Goal: Task Accomplishment & Management: Use online tool/utility

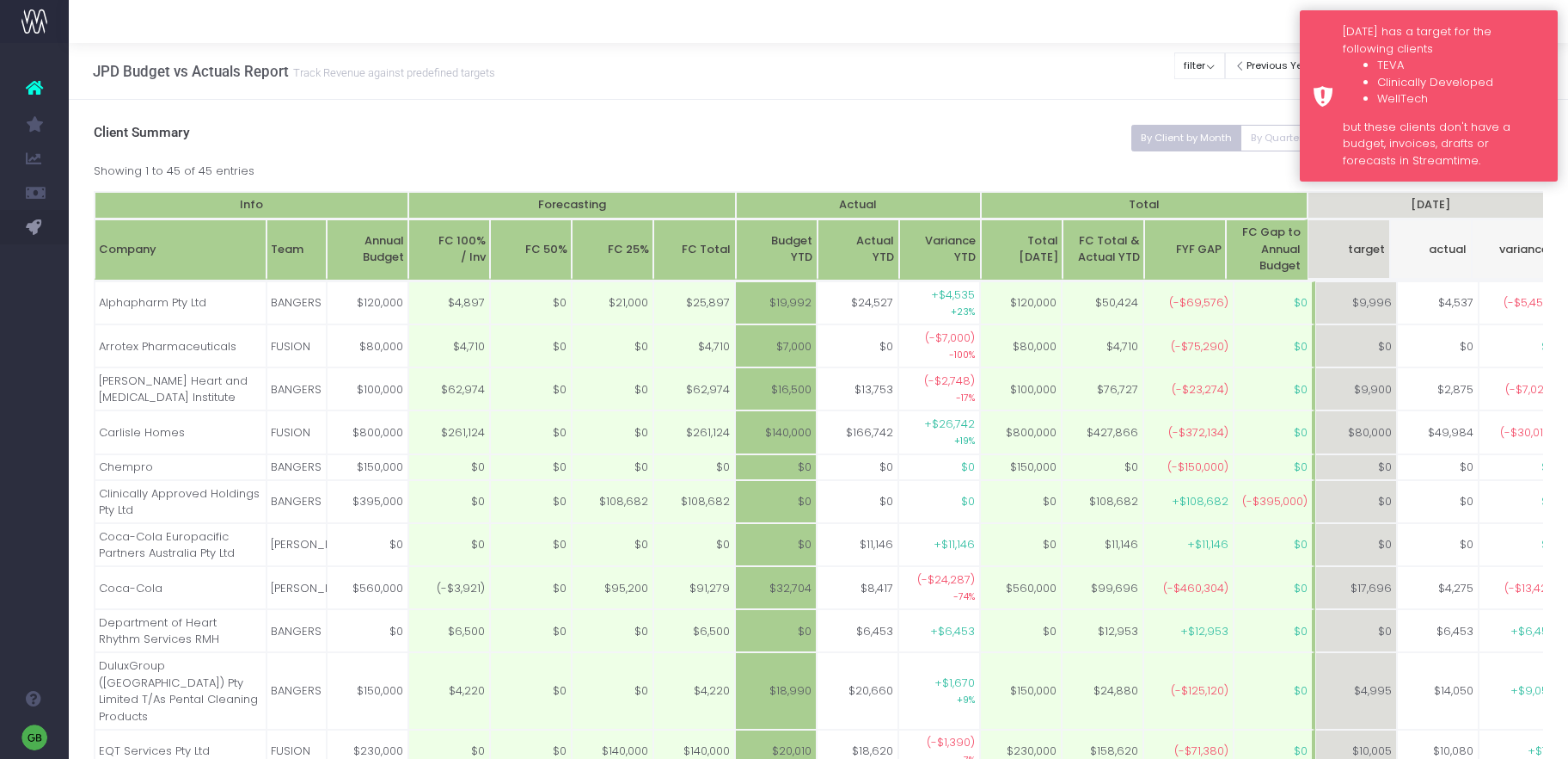
click at [1319, 40] on div "[DATE] has a target for the following clients TEVA Clinically Developed WellTec…" at bounding box center [1428, 96] width 258 height 171
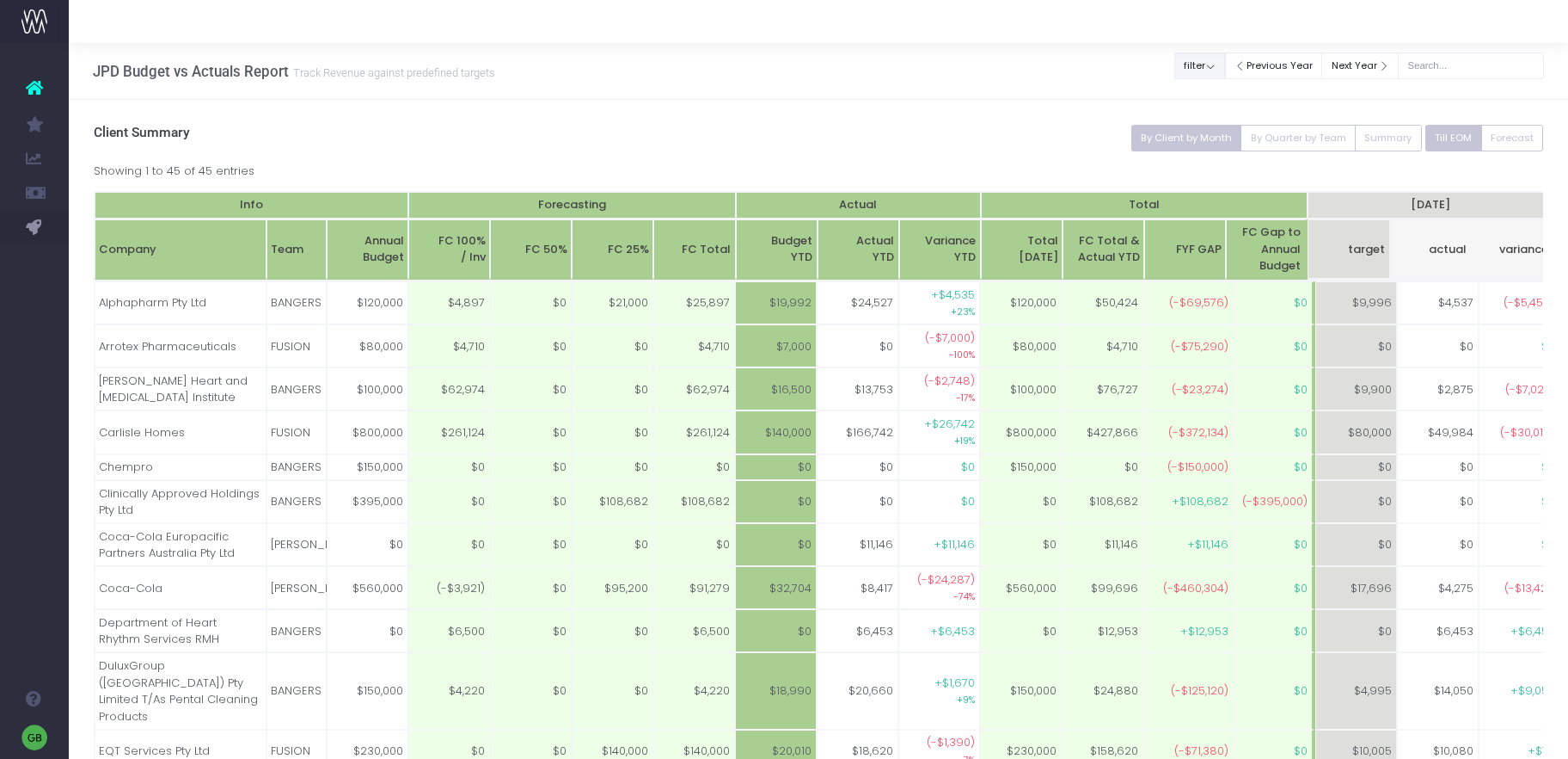
click at [1219, 65] on button "filter" at bounding box center [1199, 66] width 51 height 26
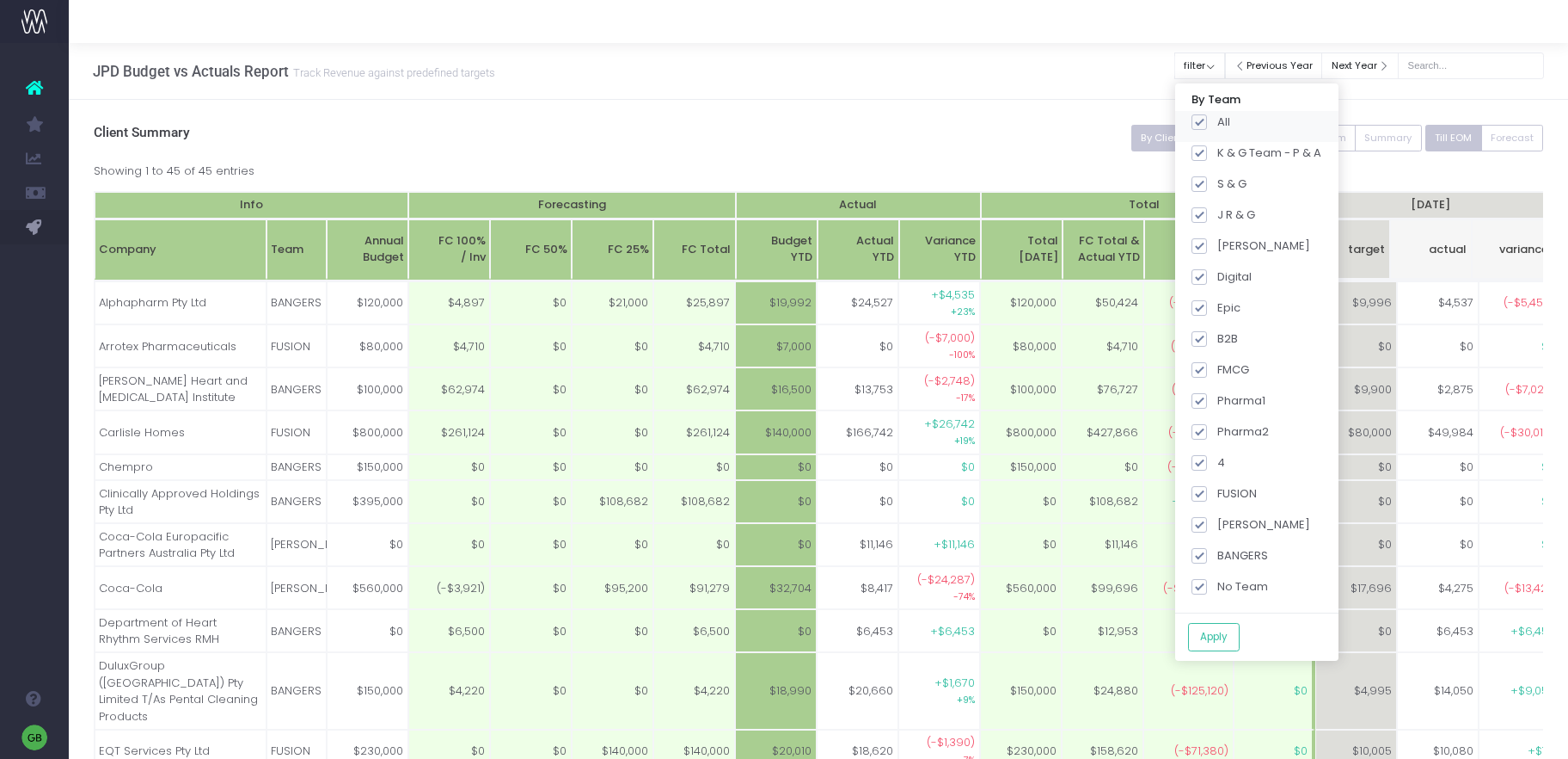
drag, startPoint x: 1212, startPoint y: 122, endPoint x: 1265, endPoint y: 169, distance: 70.8
click at [1207, 122] on span at bounding box center [1198, 122] width 15 height 15
click at [1217, 122] on input "All" at bounding box center [1223, 119] width 11 height 11
checkbox input "false"
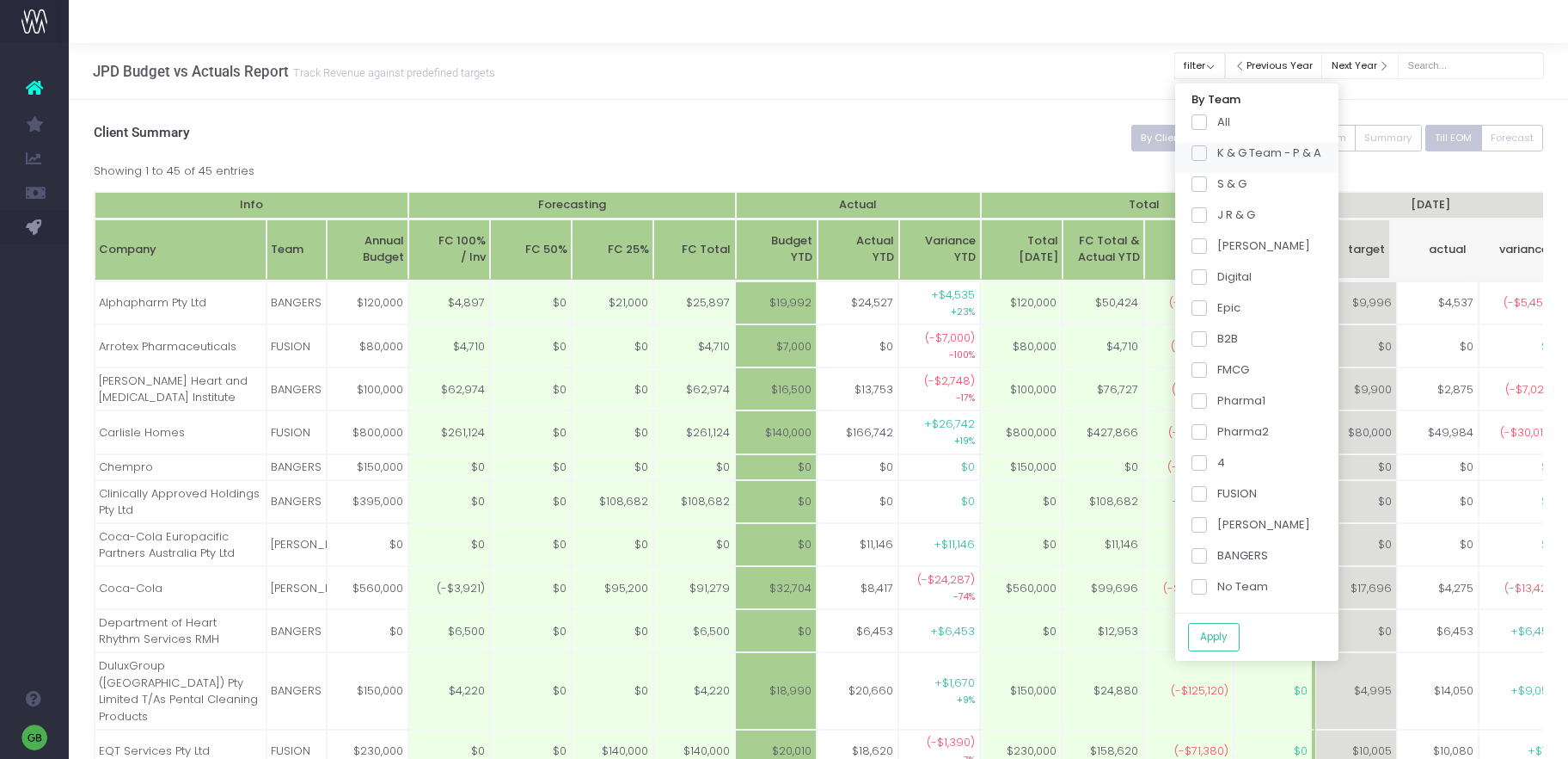
checkbox input "false"
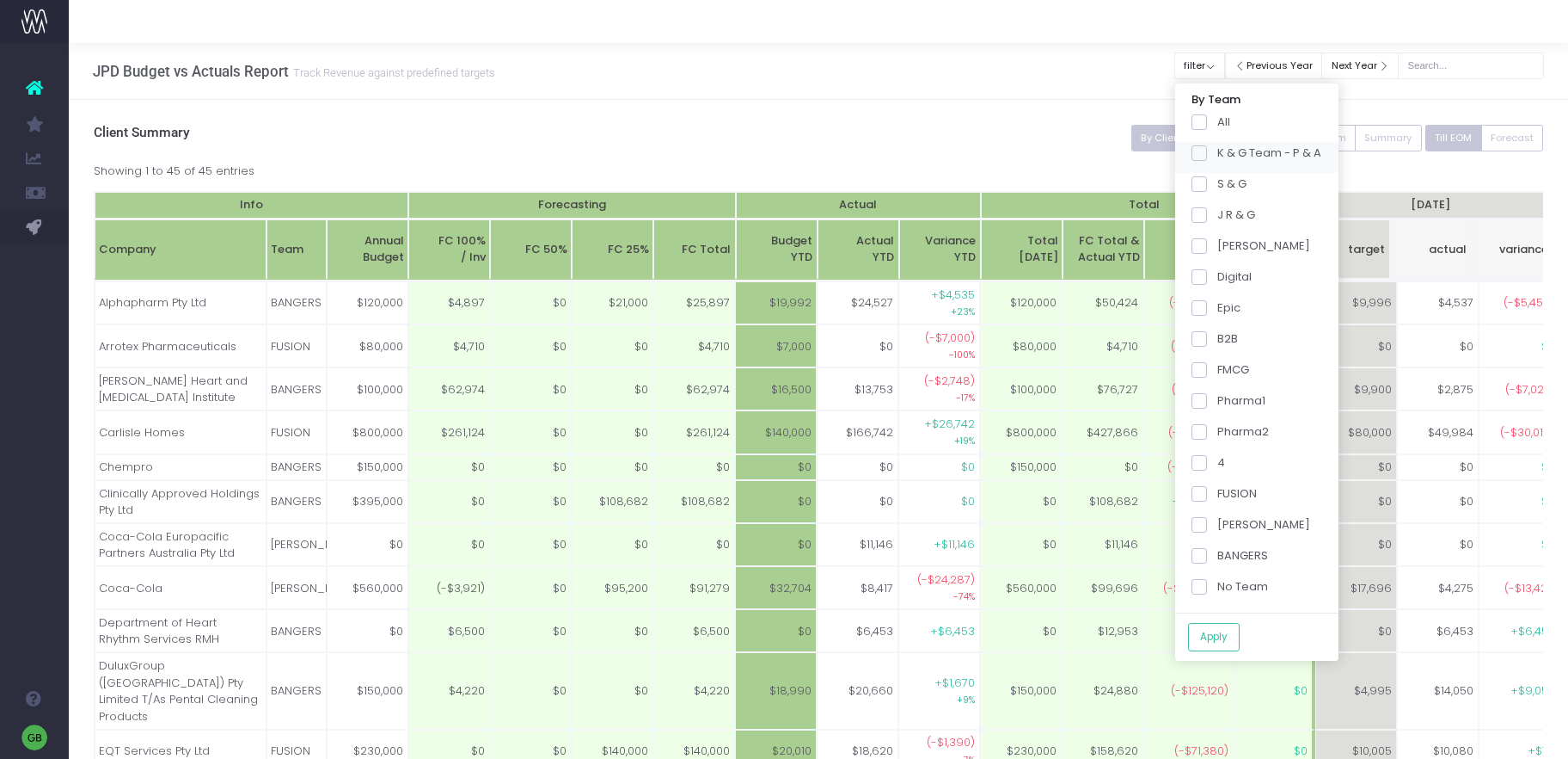
checkbox input "false"
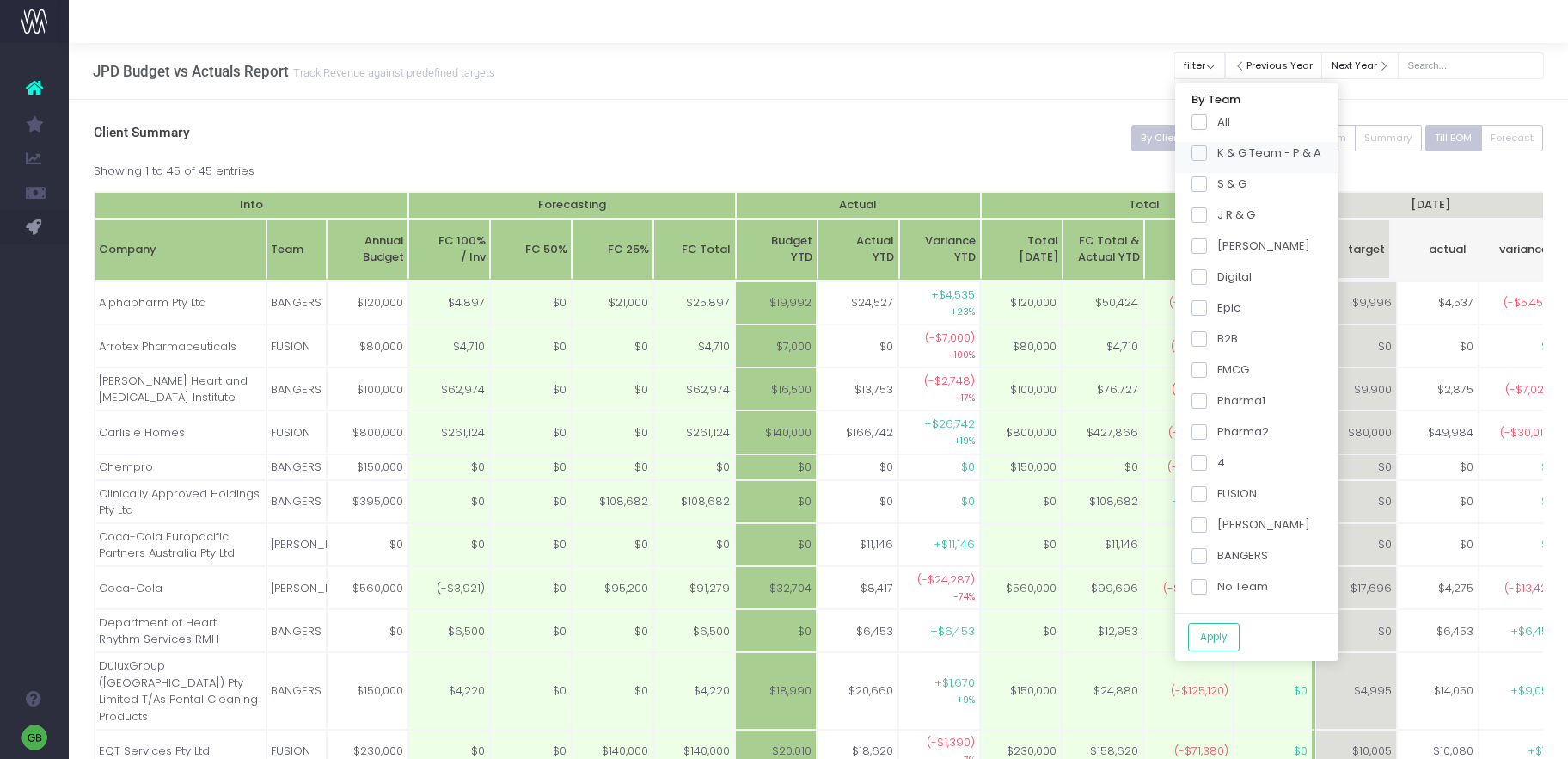
checkbox input "false"
click at [1204, 563] on div "BANGERS" at bounding box center [1256, 560] width 163 height 31
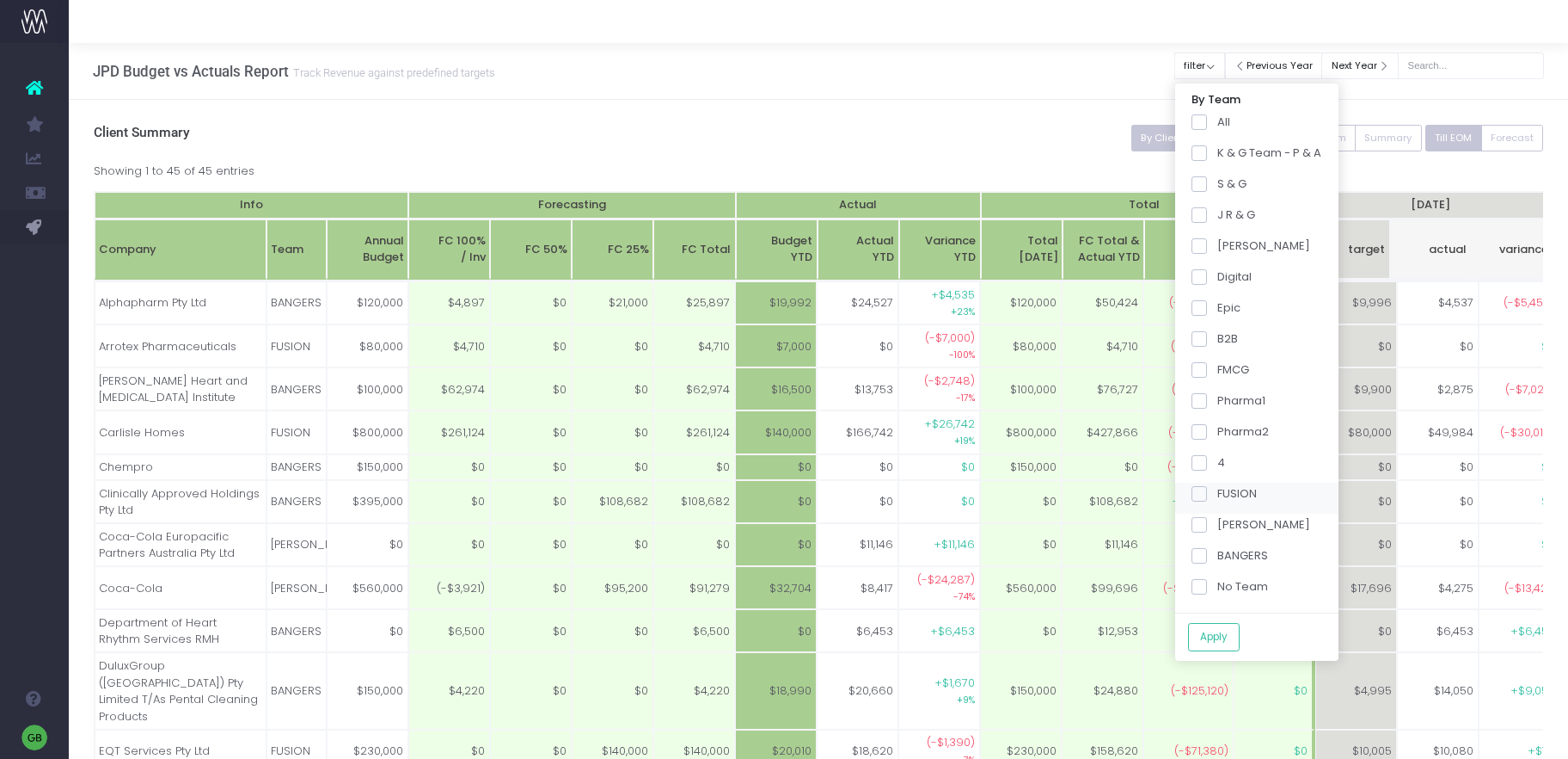
drag, startPoint x: 1217, startPoint y: 552, endPoint x: 1221, endPoint y: 487, distance: 65.1
click at [1207, 550] on span at bounding box center [1198, 555] width 15 height 15
click at [1217, 550] on input "BANGERS" at bounding box center [1223, 552] width 11 height 11
checkbox input "true"
click at [1207, 430] on span at bounding box center [1198, 431] width 15 height 15
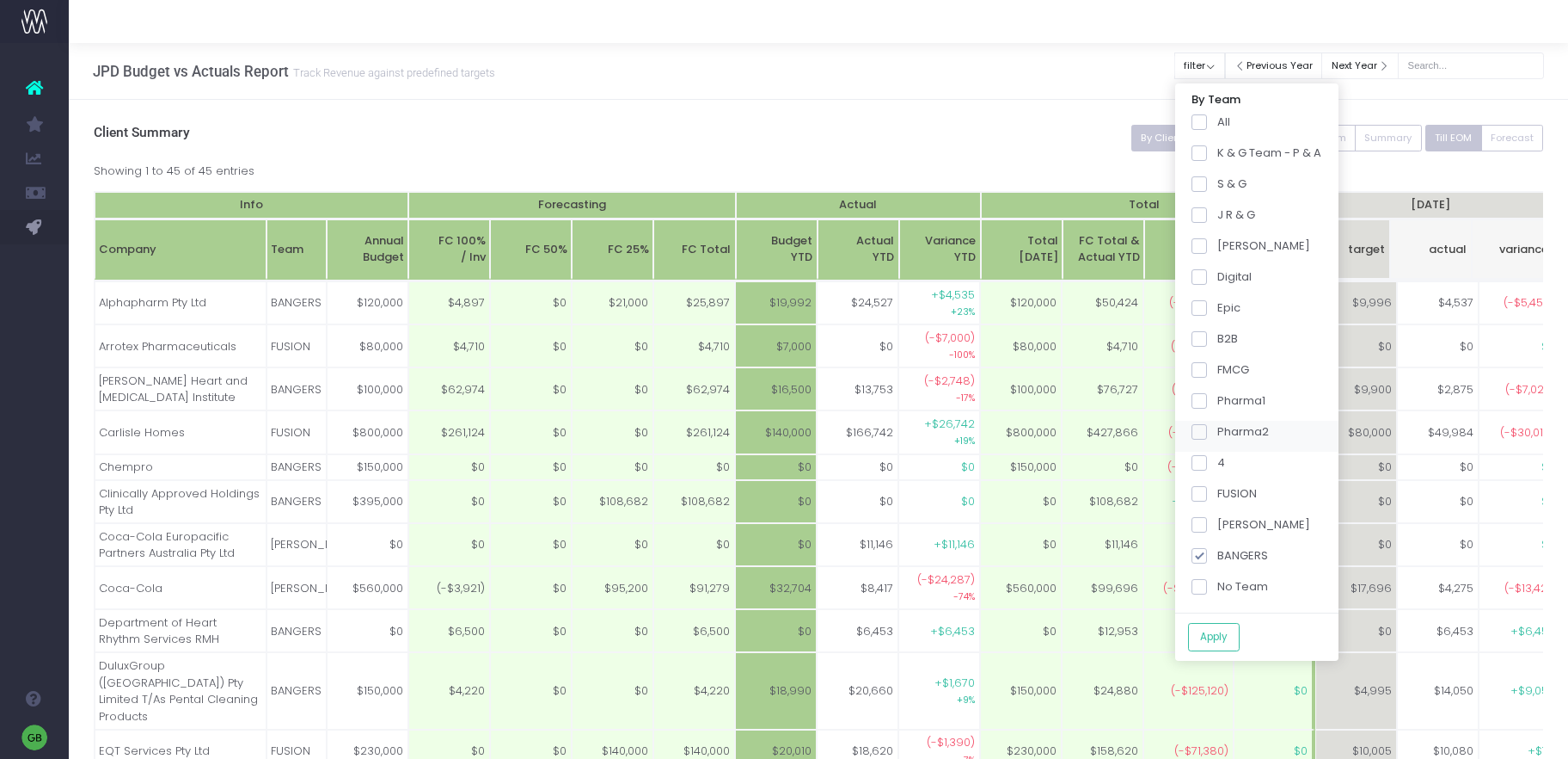
click at [1217, 430] on input "Pharma2" at bounding box center [1223, 428] width 11 height 11
checkbox input "true"
click at [1226, 631] on button "Apply" at bounding box center [1214, 636] width 52 height 28
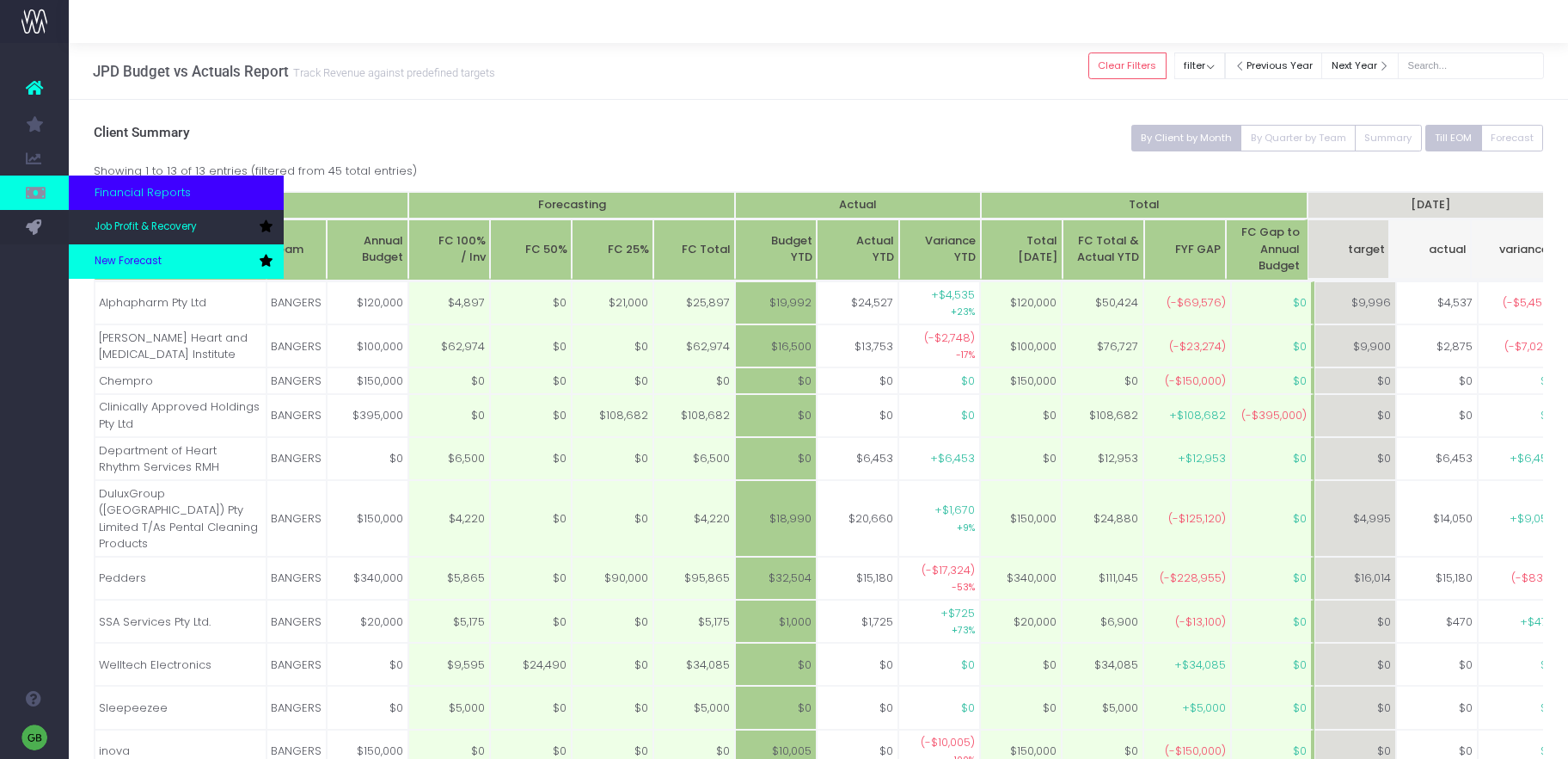
click at [173, 256] on link "New Forecast" at bounding box center [177, 262] width 215 height 35
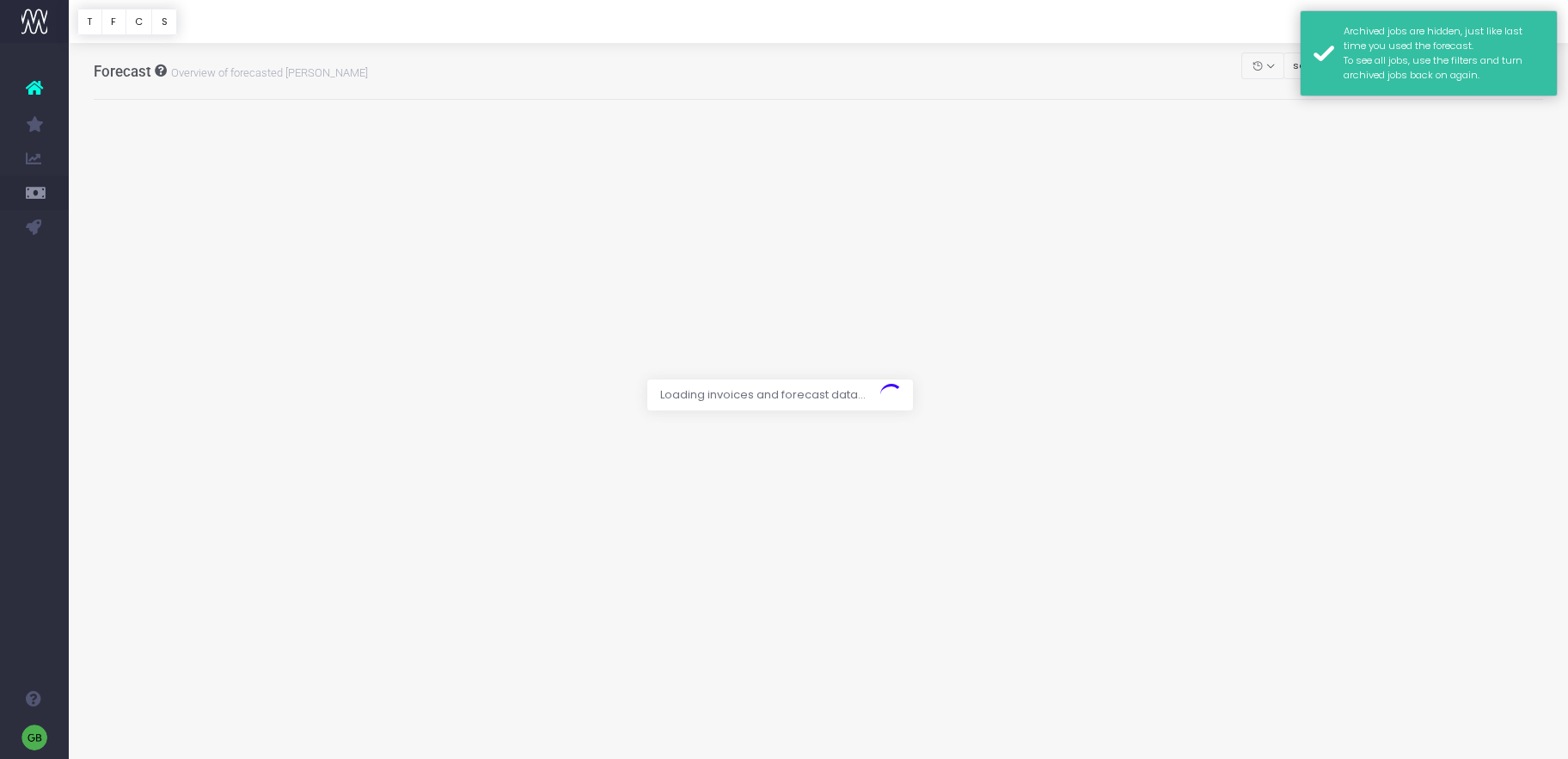
drag, startPoint x: 1516, startPoint y: 66, endPoint x: 1341, endPoint y: 77, distance: 175.3
click at [1516, 66] on div "Archived jobs are hidden, just like last time you used the forecast. To see all…" at bounding box center [1443, 53] width 200 height 58
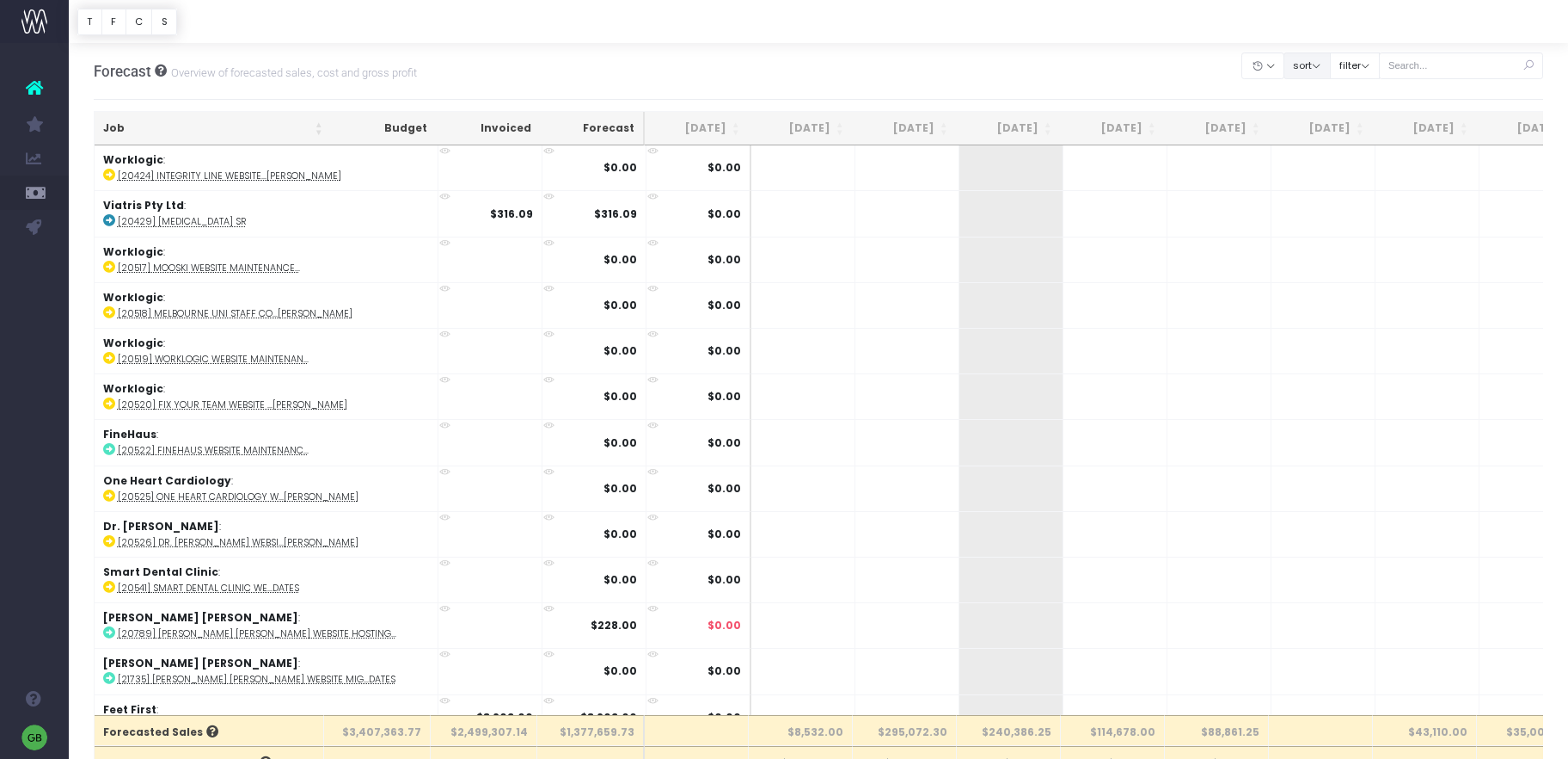
click at [1330, 67] on button "sort" at bounding box center [1307, 66] width 47 height 26
click at [1156, 46] on div "Forecast Overview of forecasted sales, cost and gross profit Clear Filters Hide…" at bounding box center [819, 71] width 1450 height 56
click at [1370, 67] on button "filter" at bounding box center [1354, 66] width 50 height 26
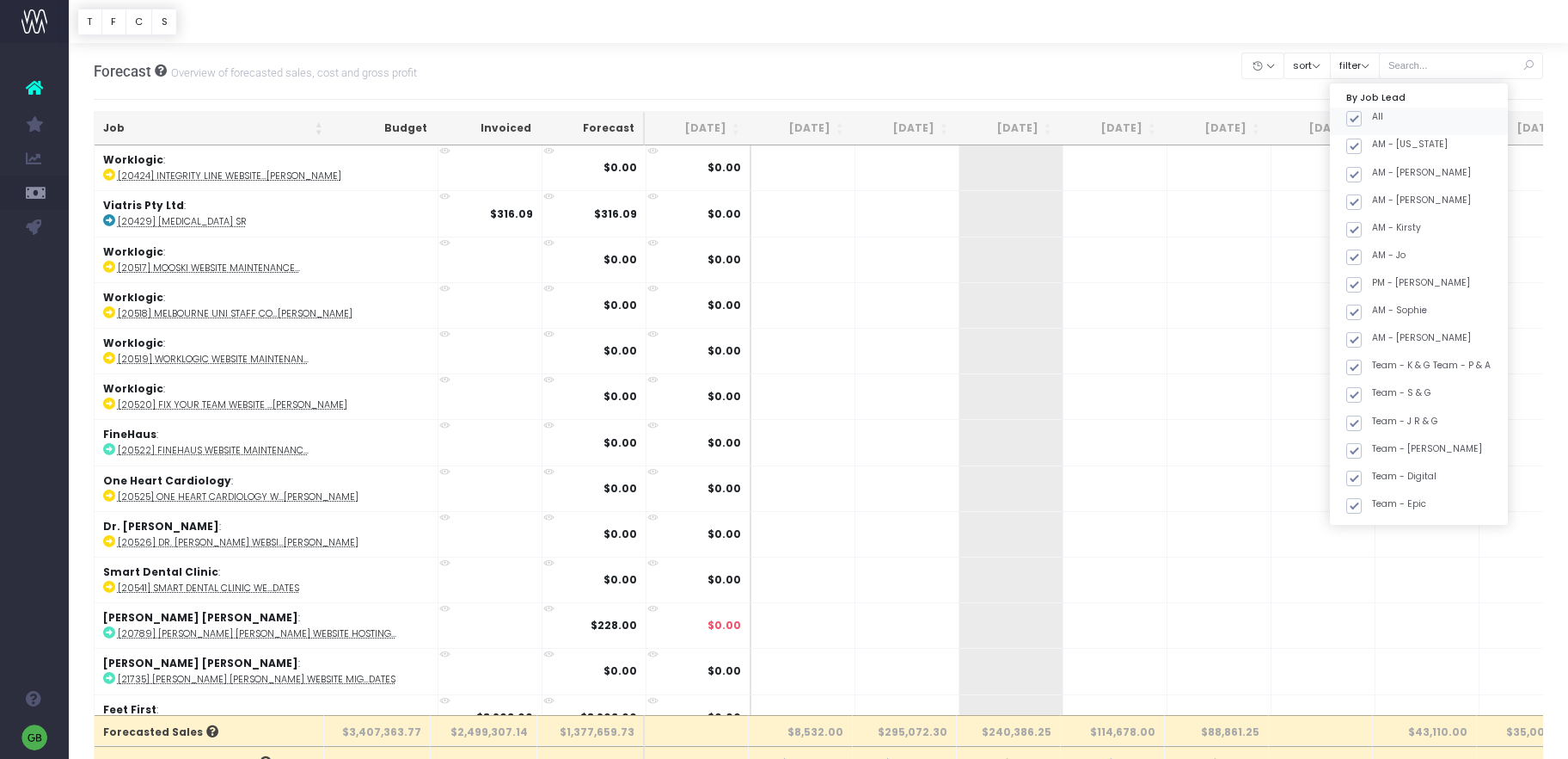
click at [1361, 118] on span at bounding box center [1353, 118] width 15 height 15
click at [1373, 118] on input "All" at bounding box center [1378, 116] width 11 height 11
checkbox input "false"
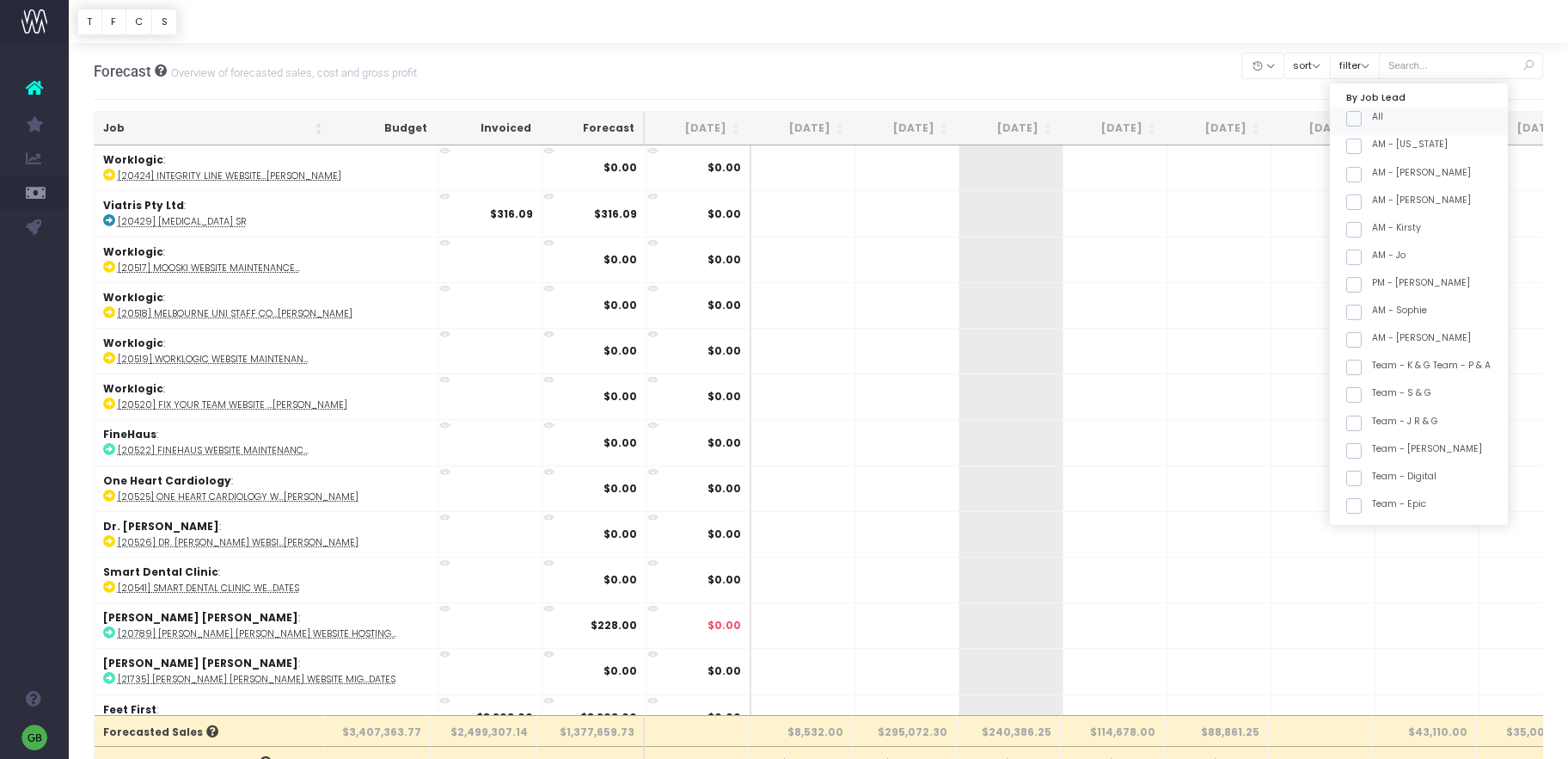
checkbox input "false"
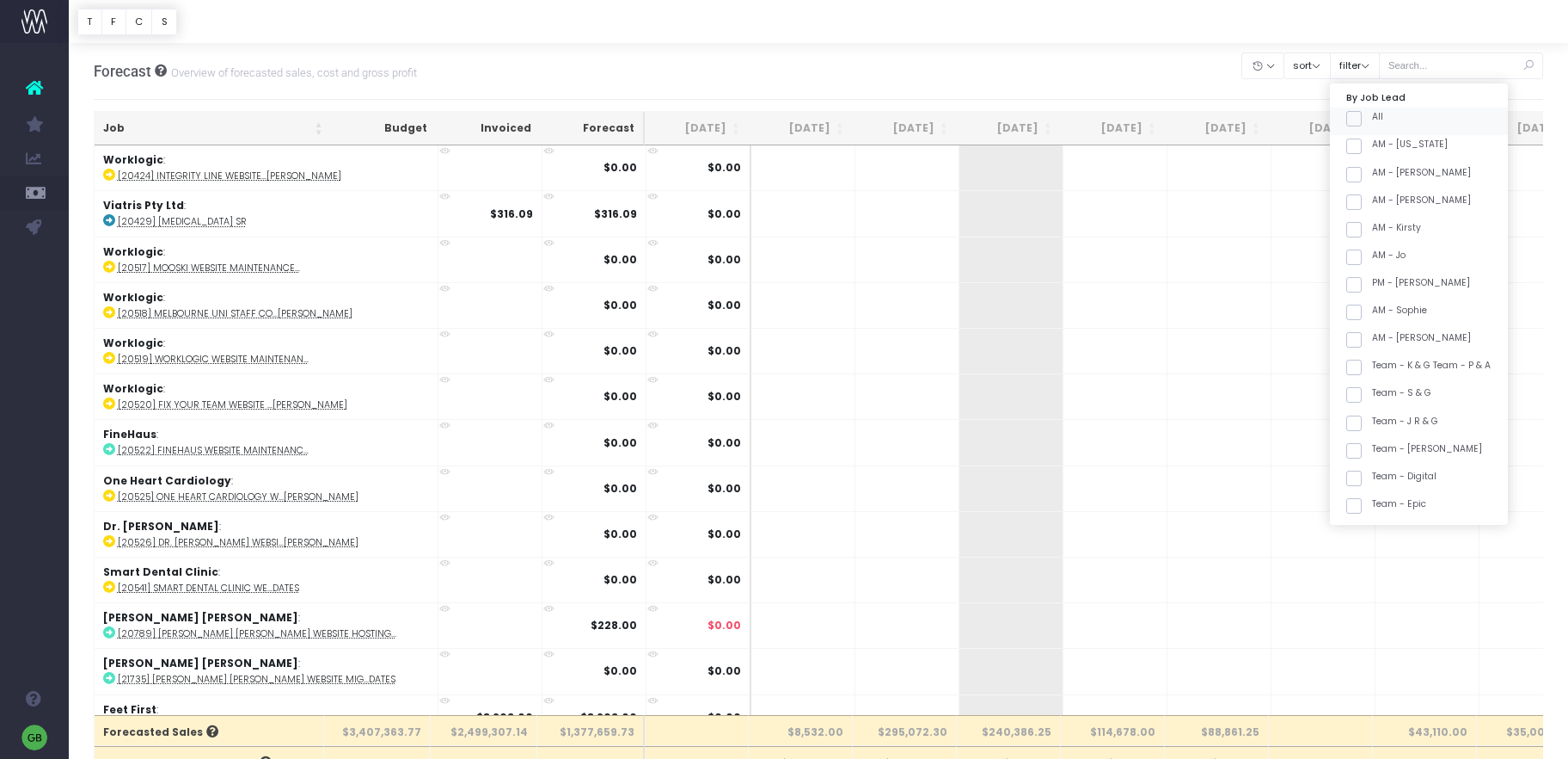
checkbox input "false"
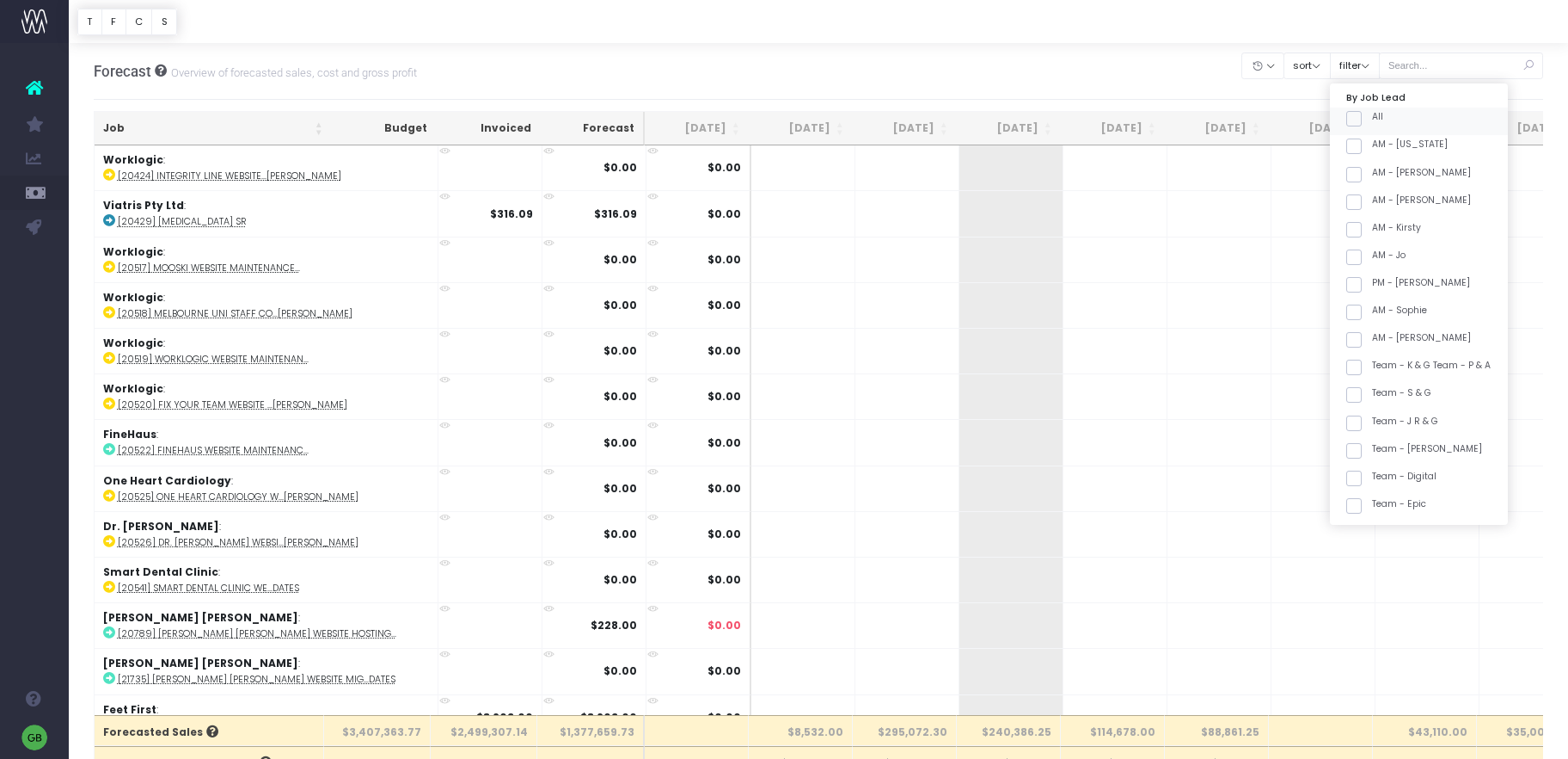
checkbox input "false"
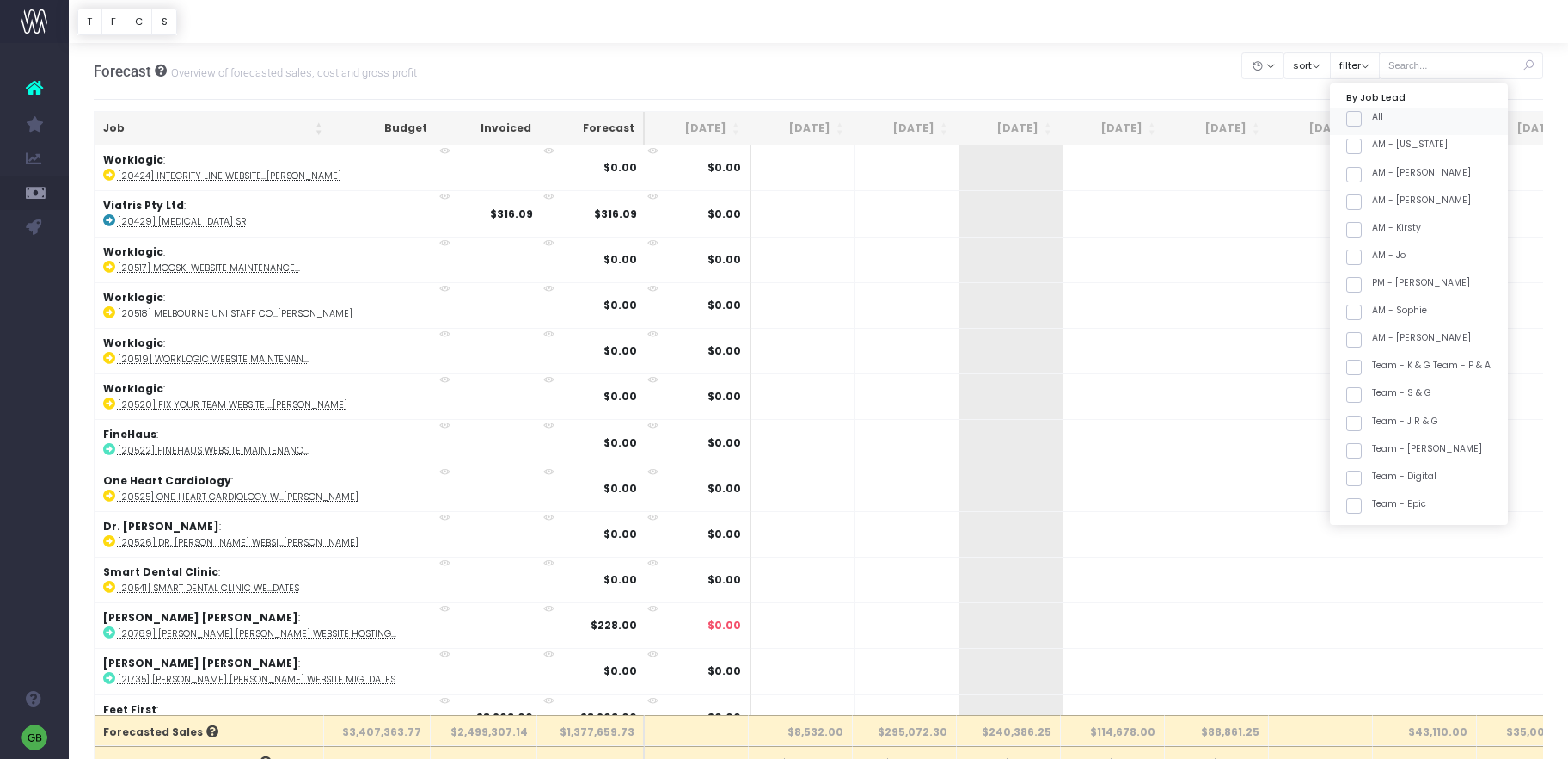
checkbox input "false"
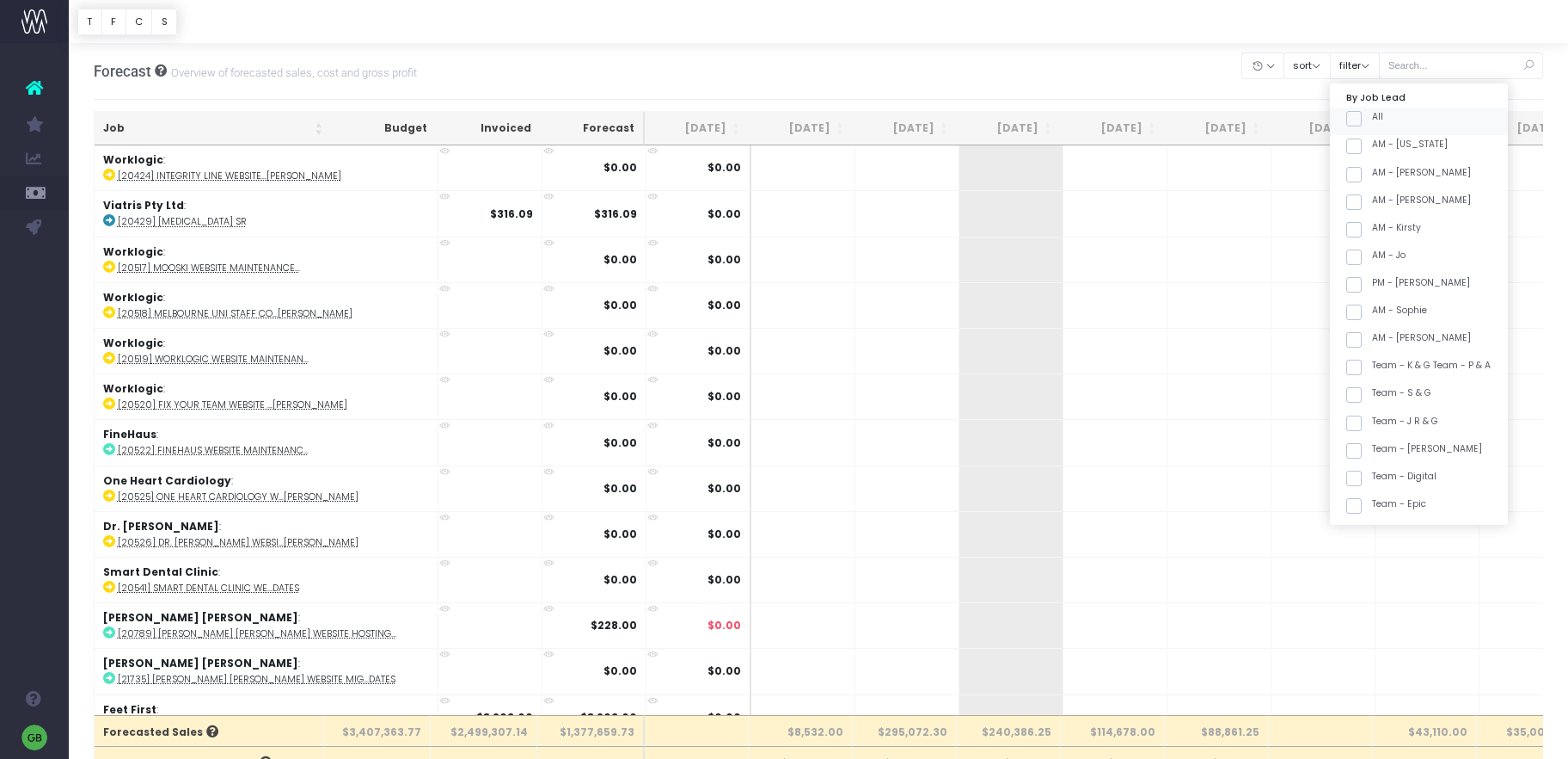
checkbox input "false"
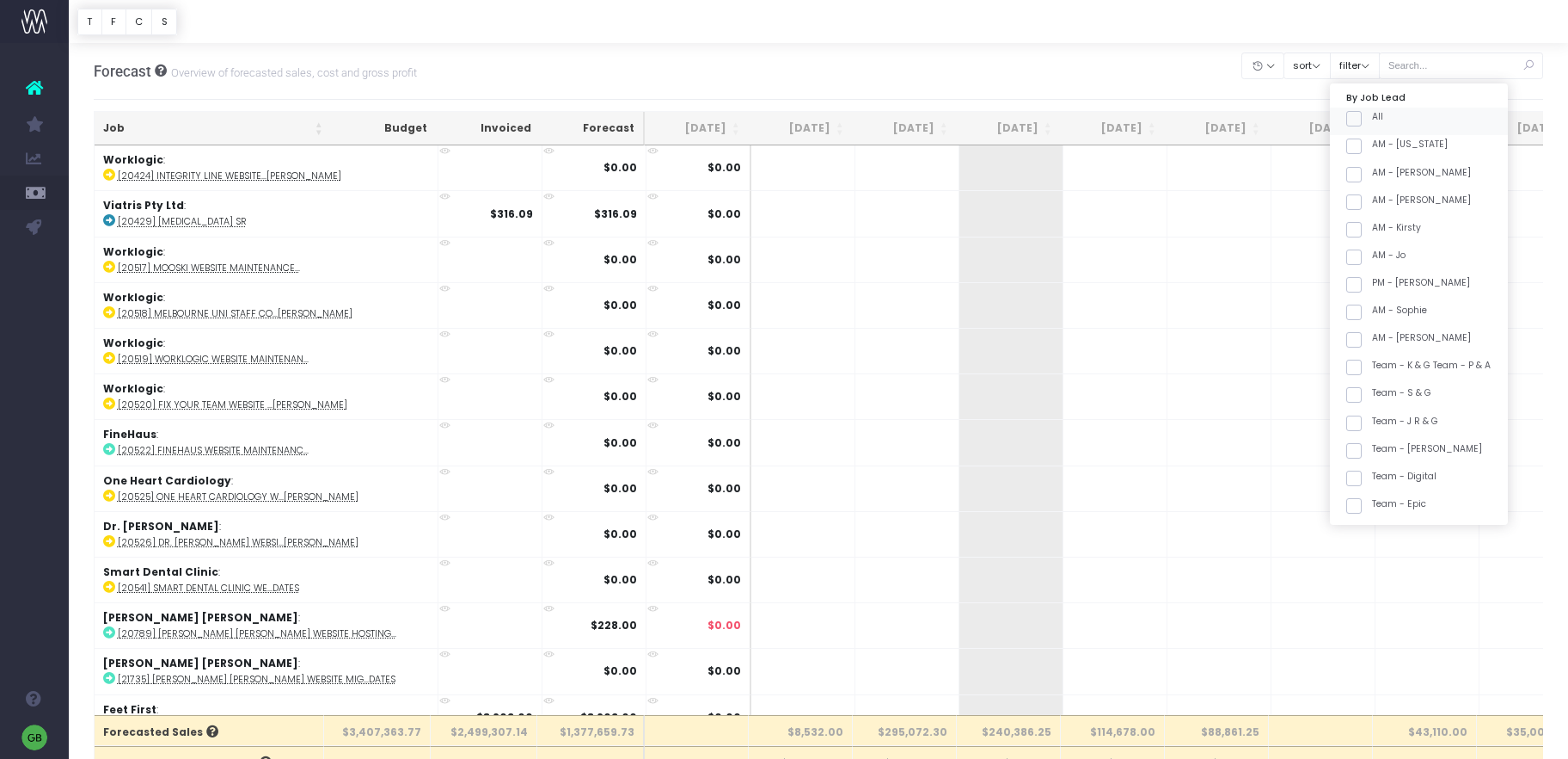
checkbox input "false"
click at [1361, 307] on span at bounding box center [1353, 306] width 15 height 15
click at [1372, 307] on input "Team - Pharma2" at bounding box center [1378, 304] width 11 height 11
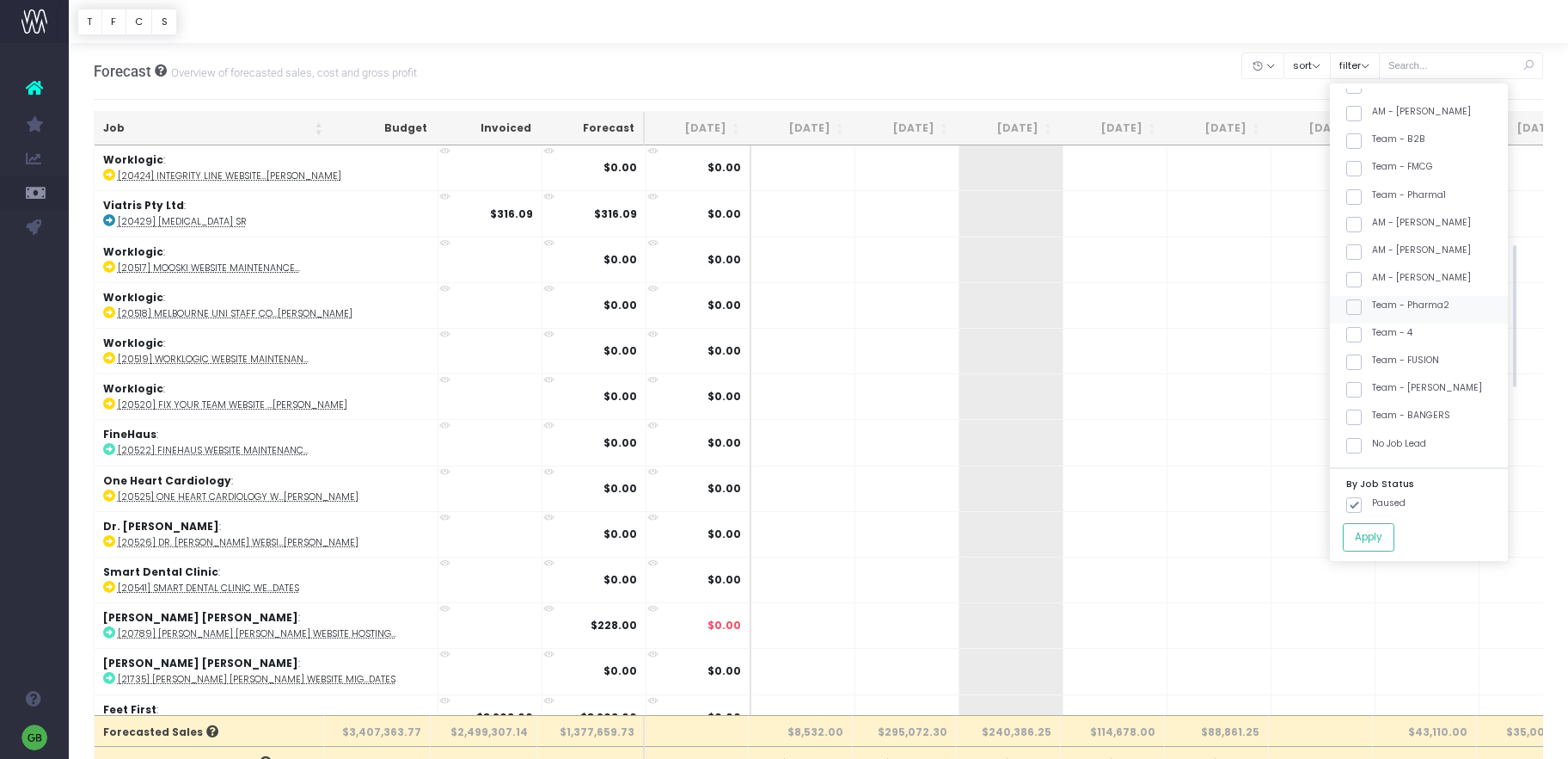
checkbox input "true"
drag, startPoint x: 1372, startPoint y: 417, endPoint x: 1388, endPoint y: 502, distance: 86.5
click at [1361, 417] on span at bounding box center [1353, 416] width 15 height 15
click at [1372, 417] on input "Team - BANGERS" at bounding box center [1378, 414] width 11 height 11
checkbox input "true"
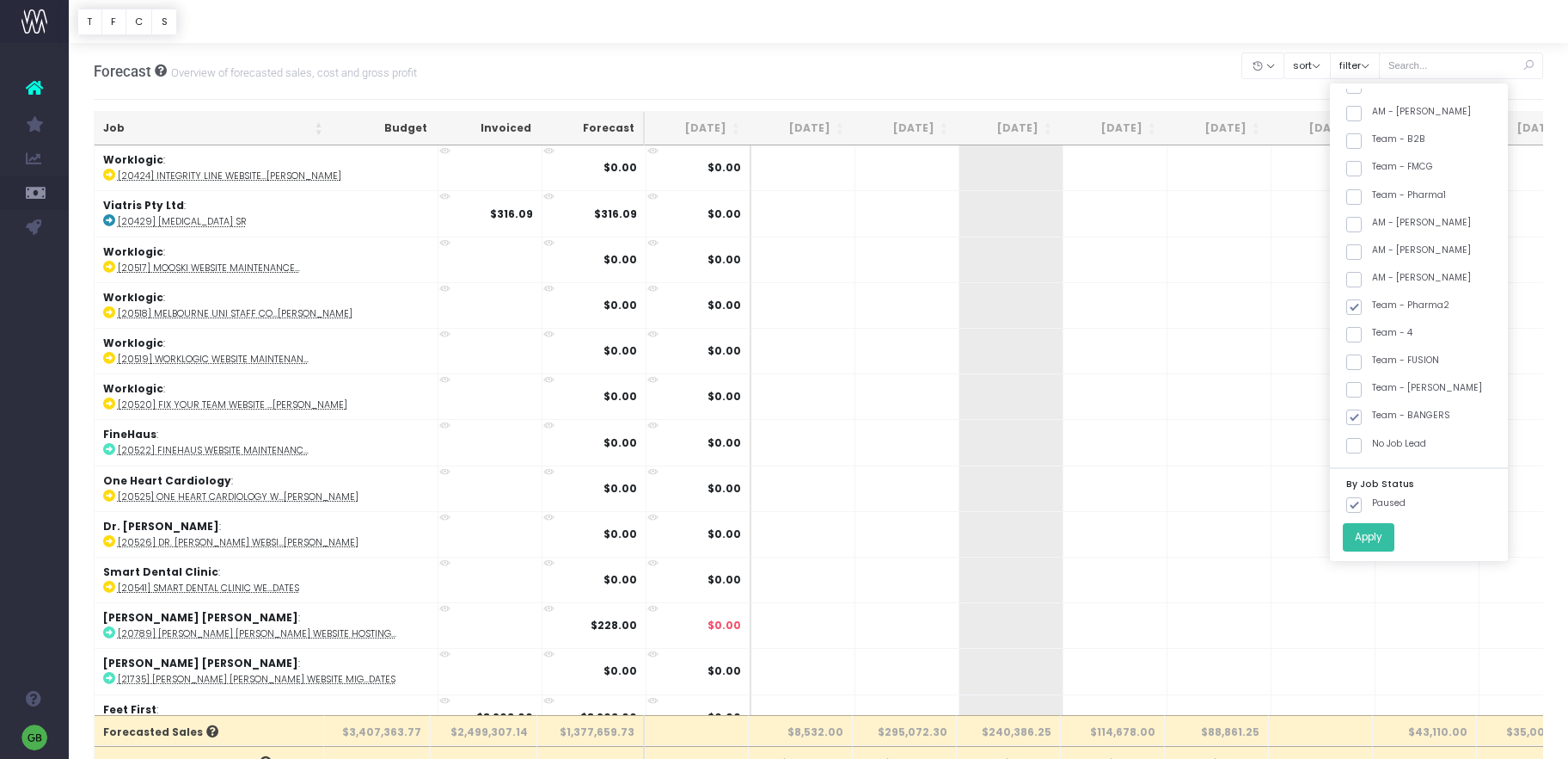
click at [1388, 525] on button "Apply" at bounding box center [1368, 537] width 52 height 28
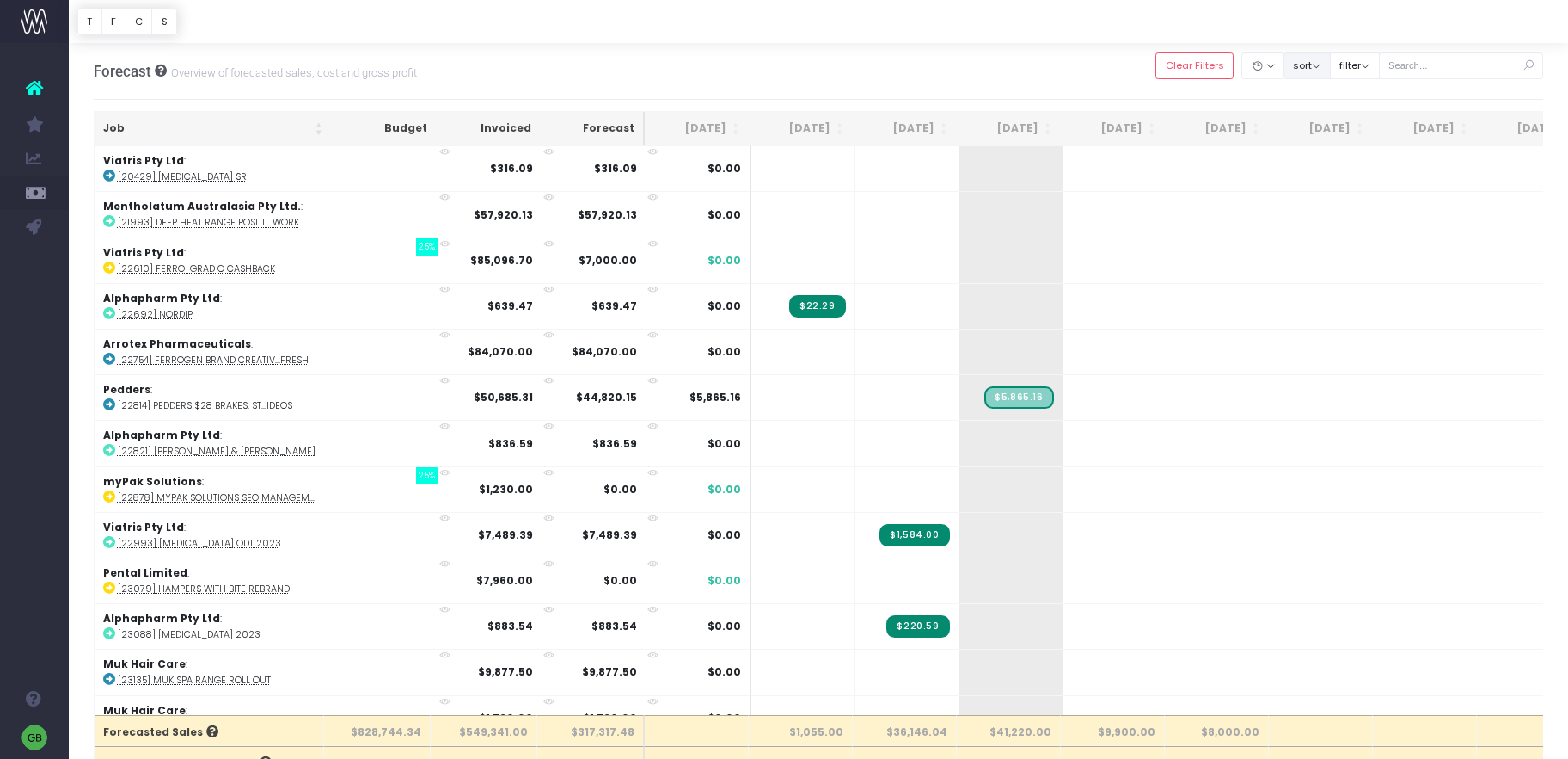
click at [1330, 68] on button "sort" at bounding box center [1307, 66] width 47 height 26
click at [1374, 58] on button "filter" at bounding box center [1354, 66] width 50 height 26
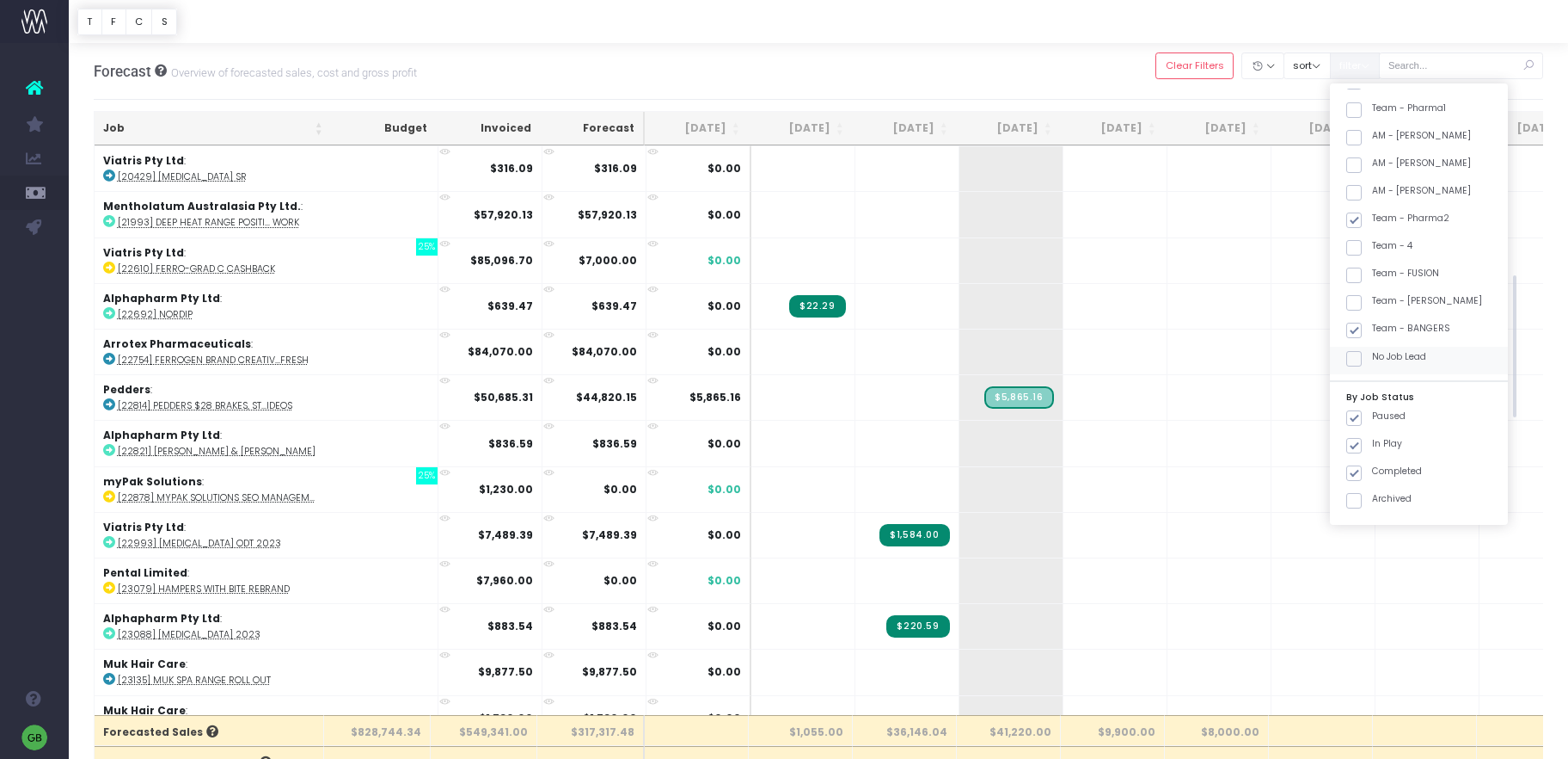
scroll to position [563, 0]
click at [1361, 415] on span at bounding box center [1353, 415] width 15 height 15
click at [1372, 415] on input "Paused" at bounding box center [1378, 413] width 11 height 11
checkbox input "false"
drag, startPoint x: 1369, startPoint y: 470, endPoint x: 1380, endPoint y: 524, distance: 55.1
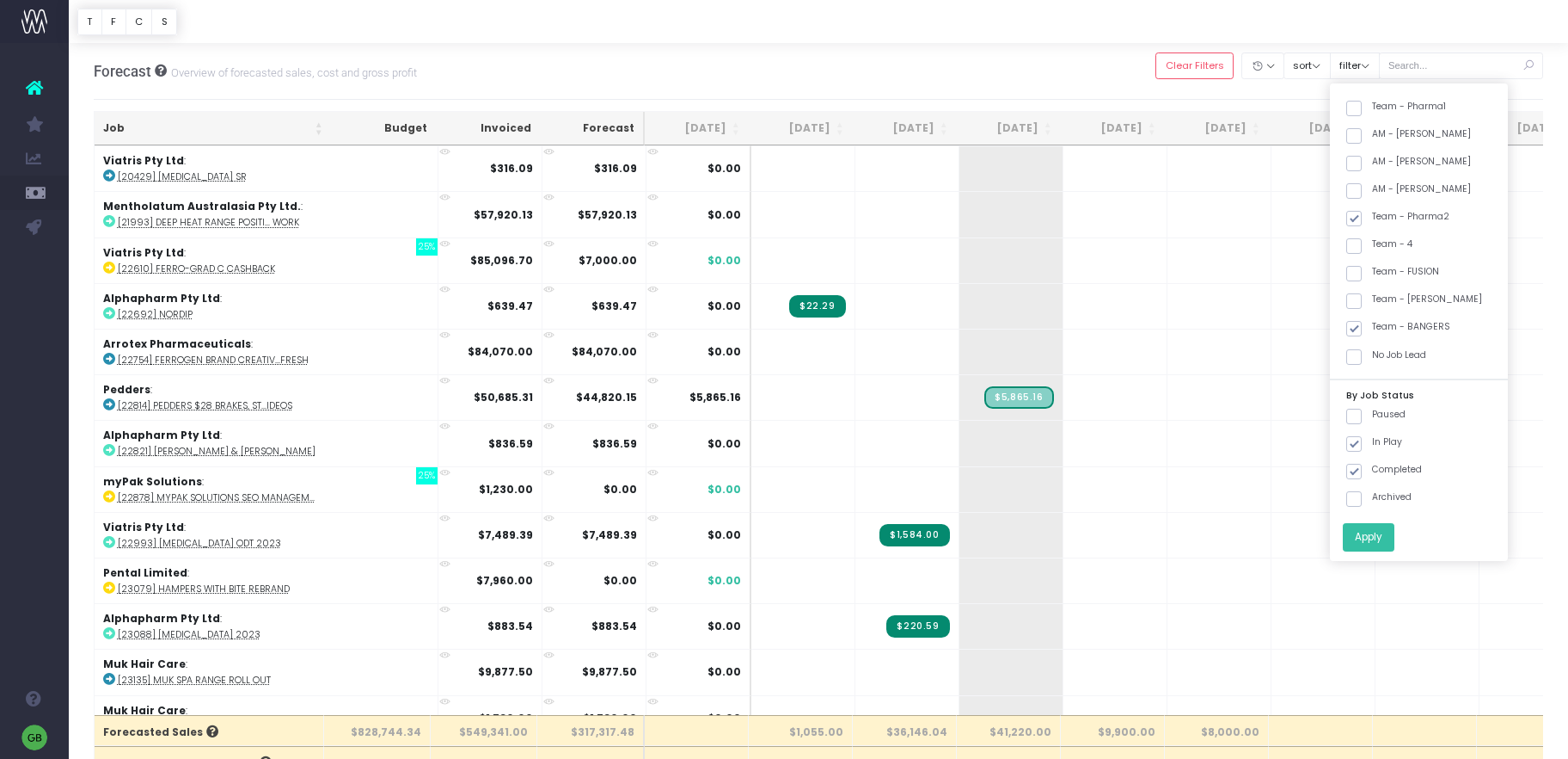
click at [1361, 473] on span at bounding box center [1353, 471] width 15 height 15
click at [1372, 473] on input "Completed" at bounding box center [1378, 468] width 11 height 11
checkbox input "false"
click at [1386, 534] on button "Apply" at bounding box center [1368, 537] width 52 height 28
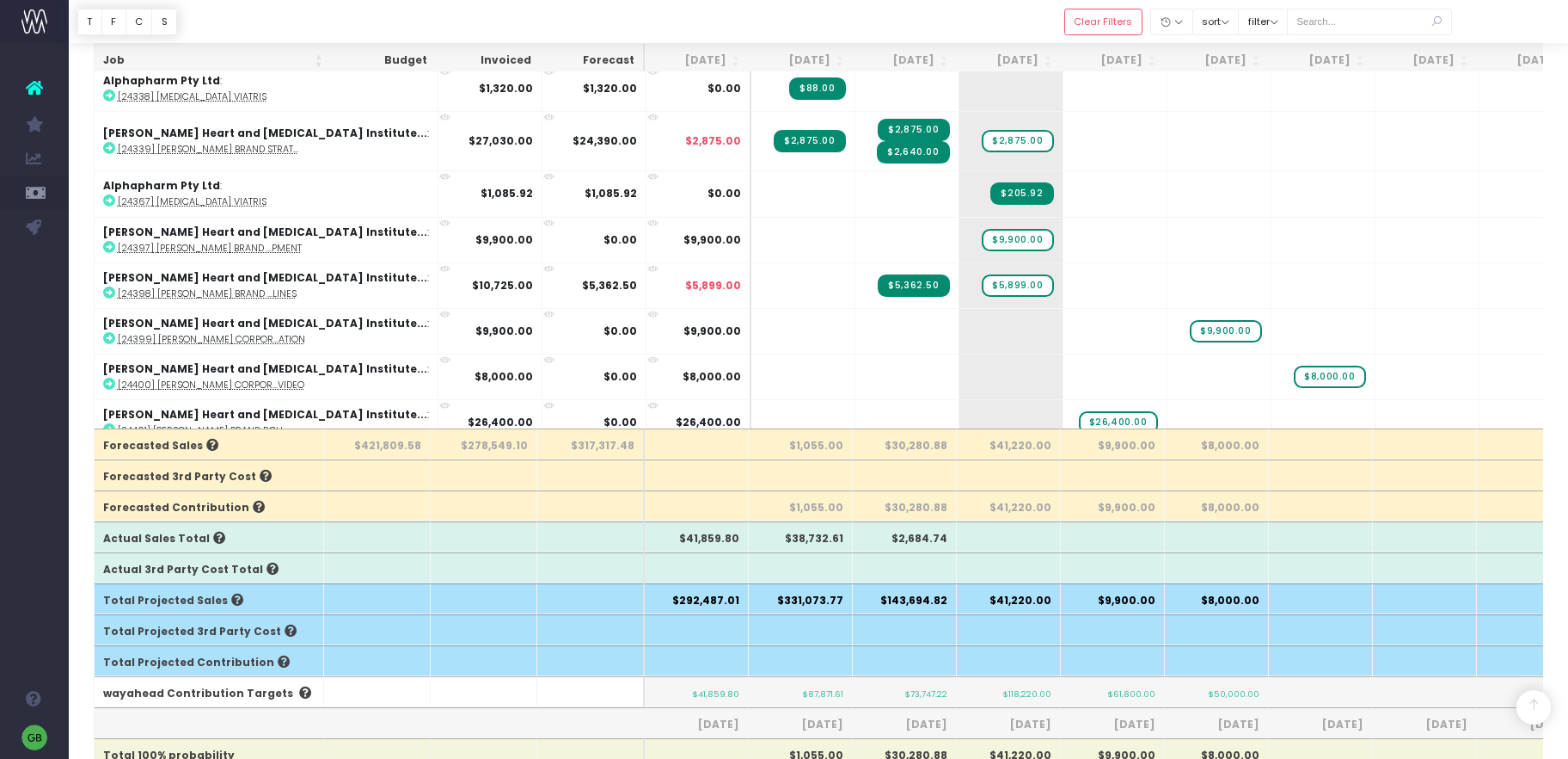
scroll to position [1096, 0]
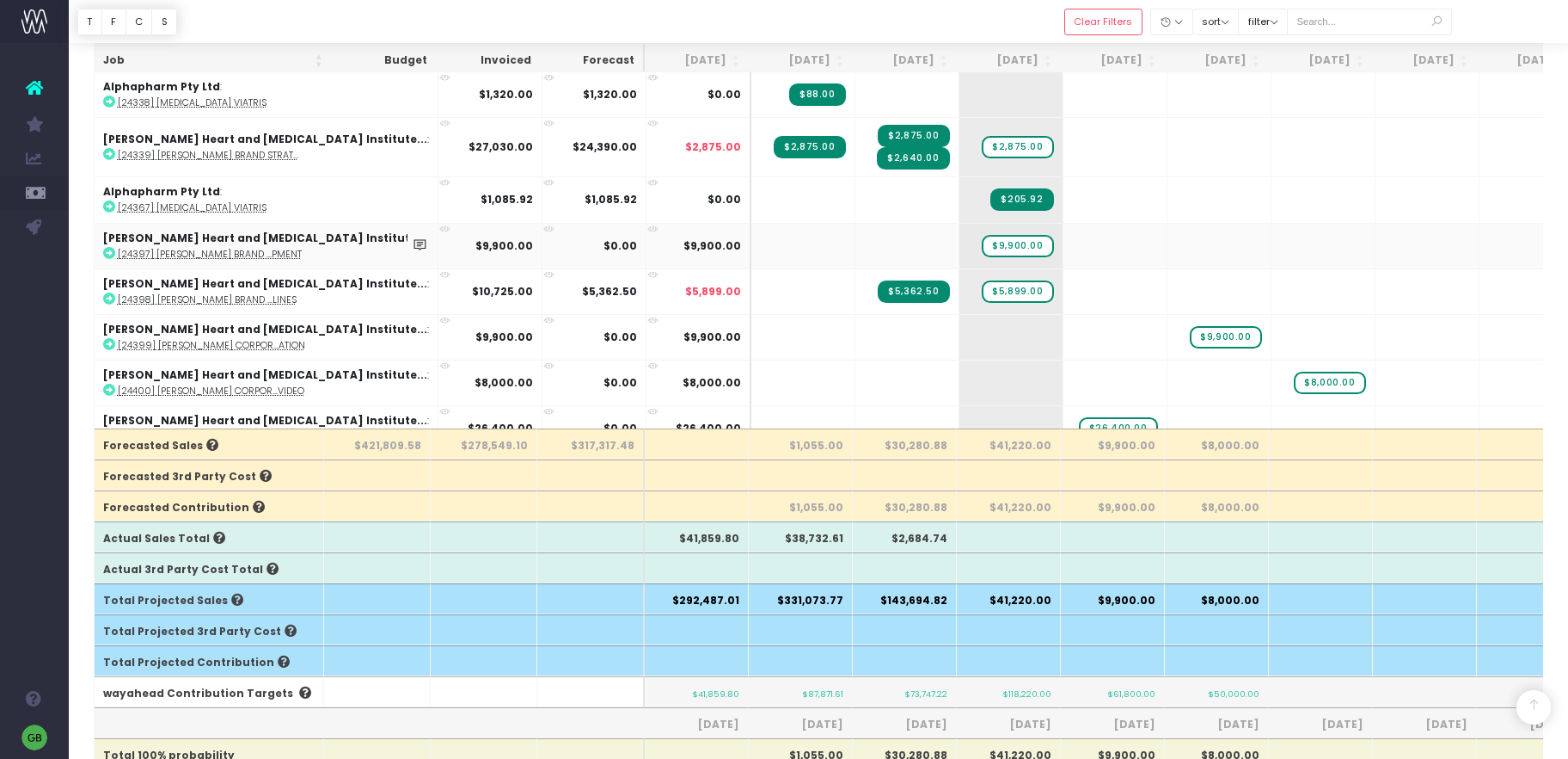
click at [224, 253] on abbr "[24397] Baker Institute Brand ...pment" at bounding box center [209, 254] width 184 height 13
drag, startPoint x: 930, startPoint y: 249, endPoint x: 992, endPoint y: 247, distance: 62.0
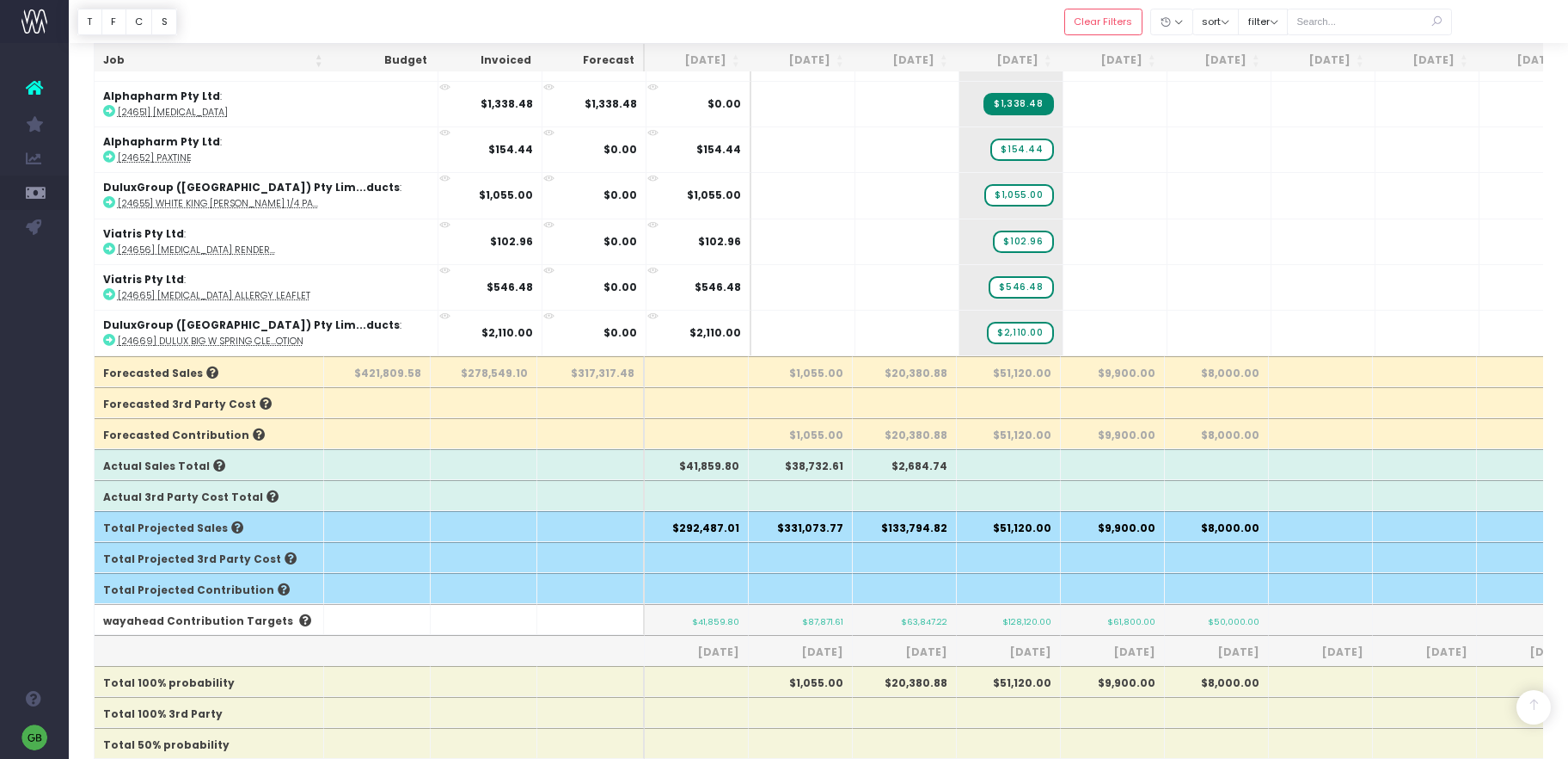
scroll to position [215, 0]
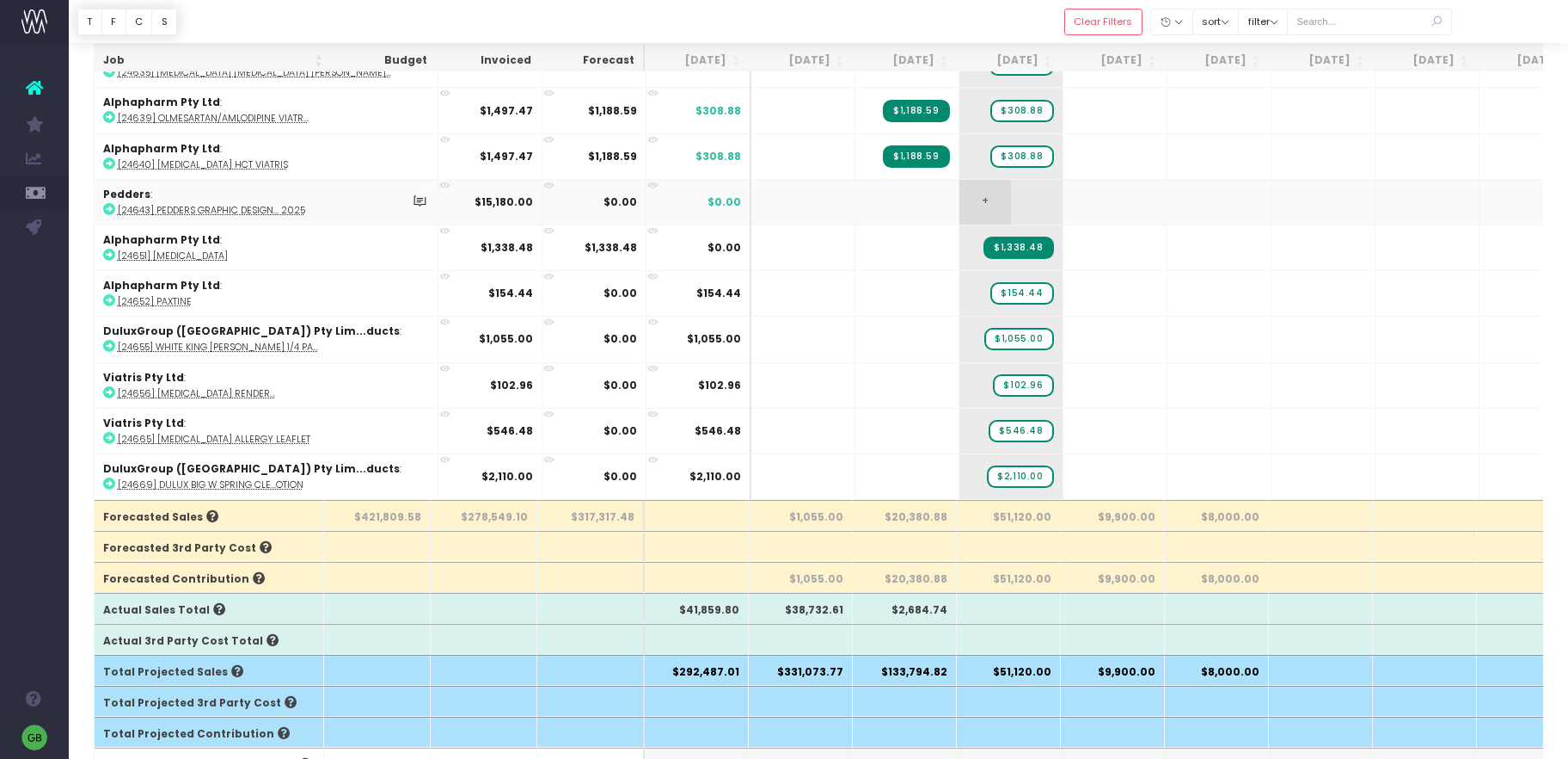
click at [959, 200] on span "+" at bounding box center [984, 201] width 52 height 45
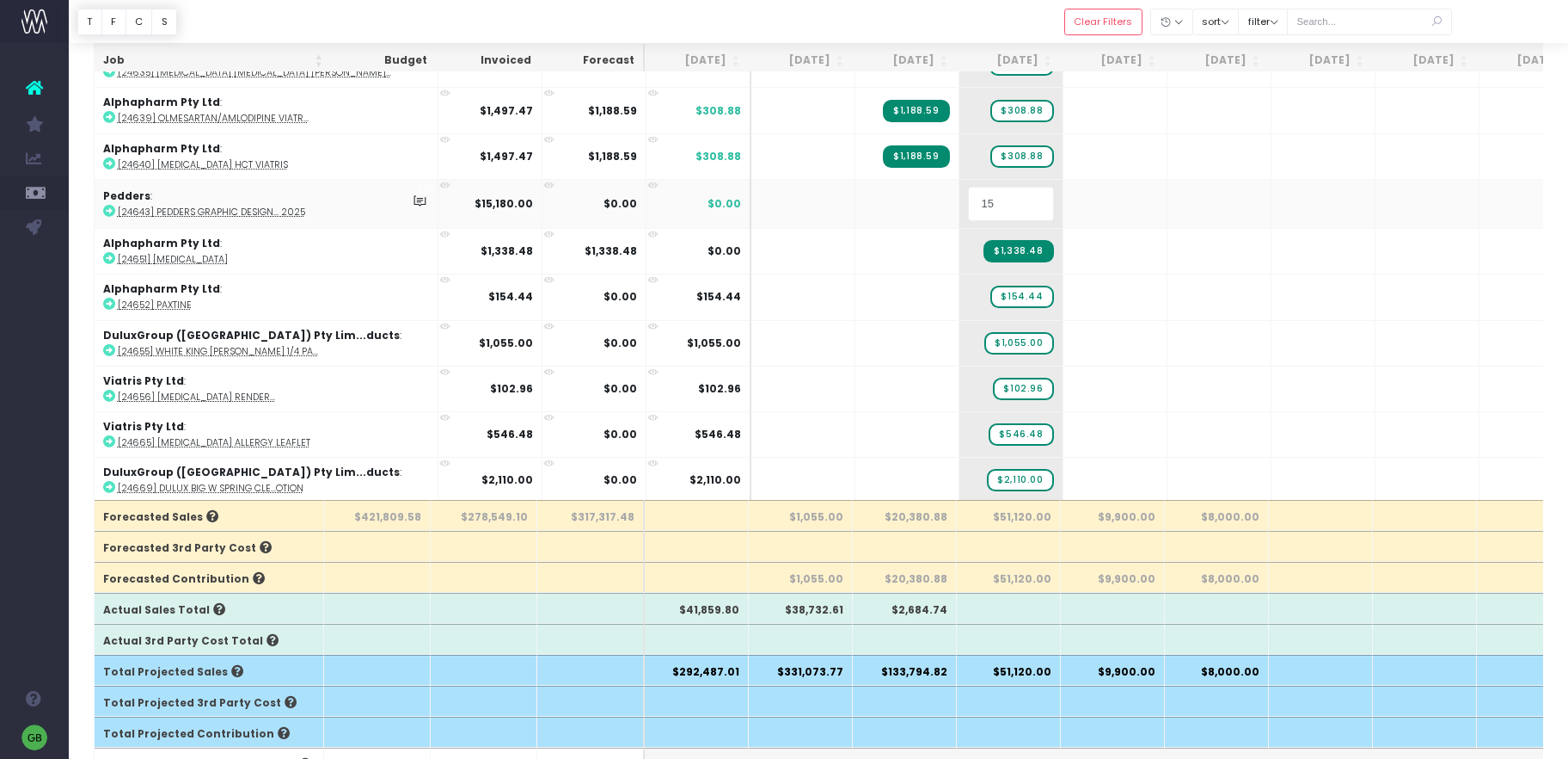
type input "1"
type input "6"
type input "7700"
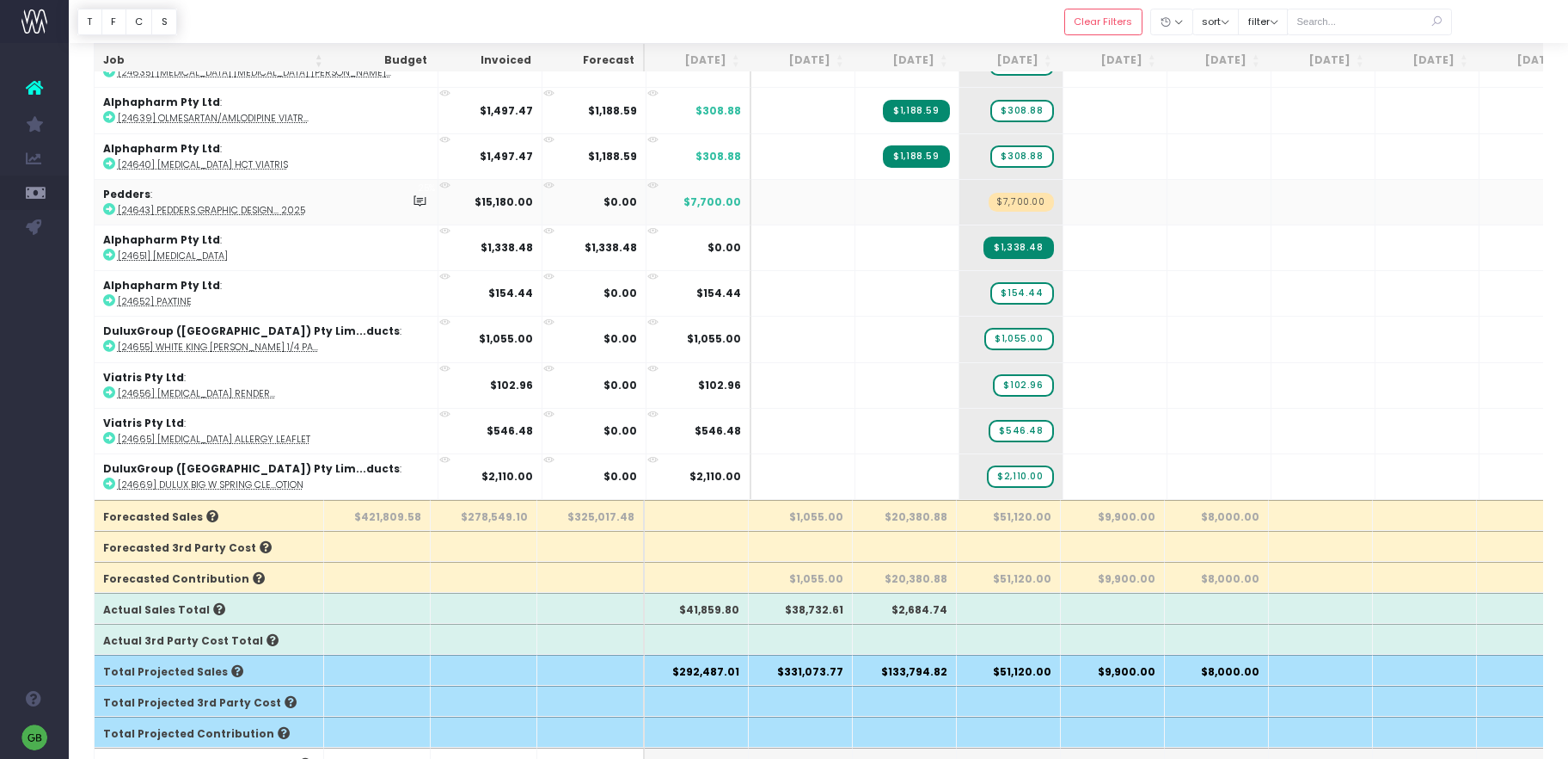
click at [270, 213] on abbr "[24643] Pedders Graphic Design... 2025" at bounding box center [211, 210] width 188 height 13
